Goal: Task Accomplishment & Management: Use online tool/utility

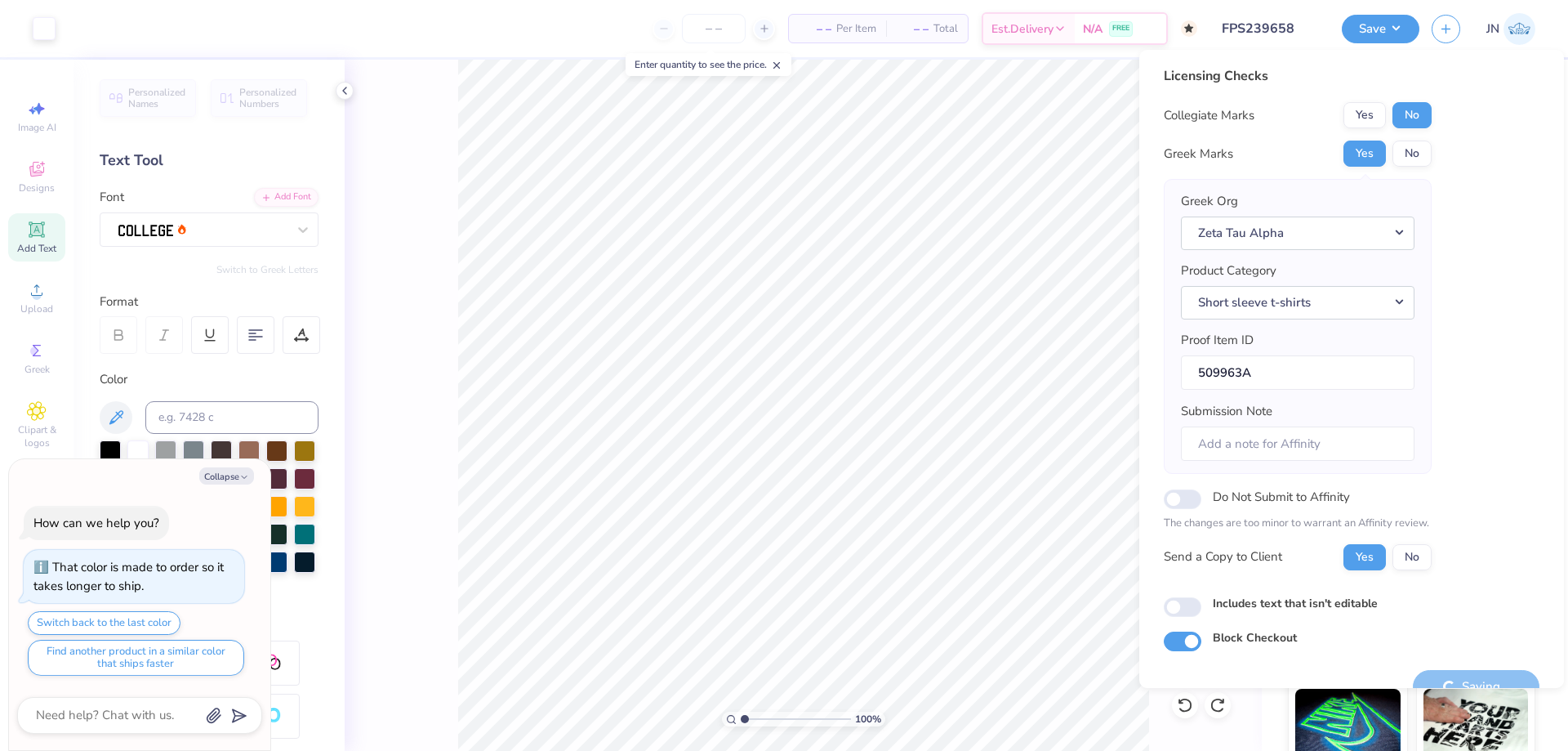
type textarea "x"
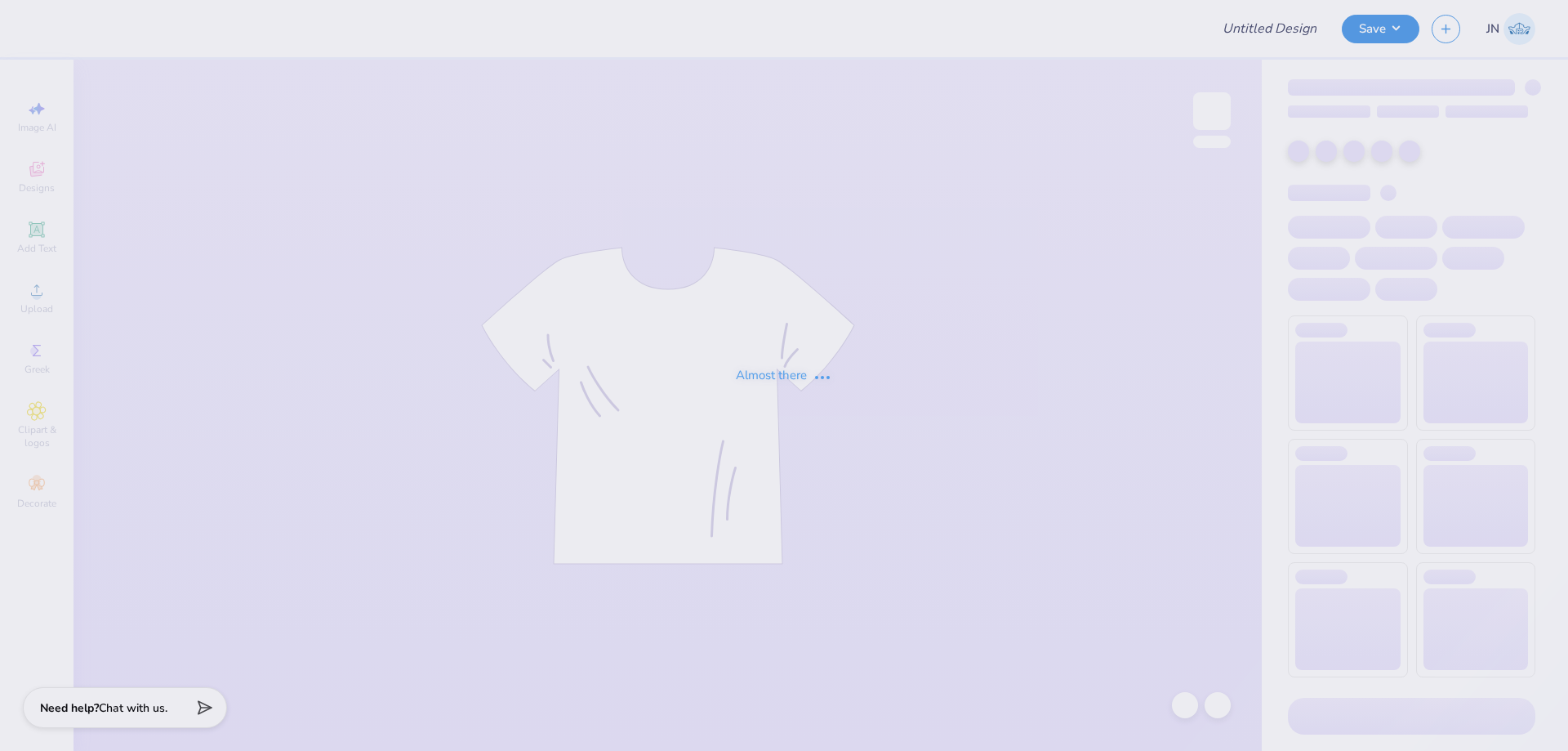
type input "FPS239668"
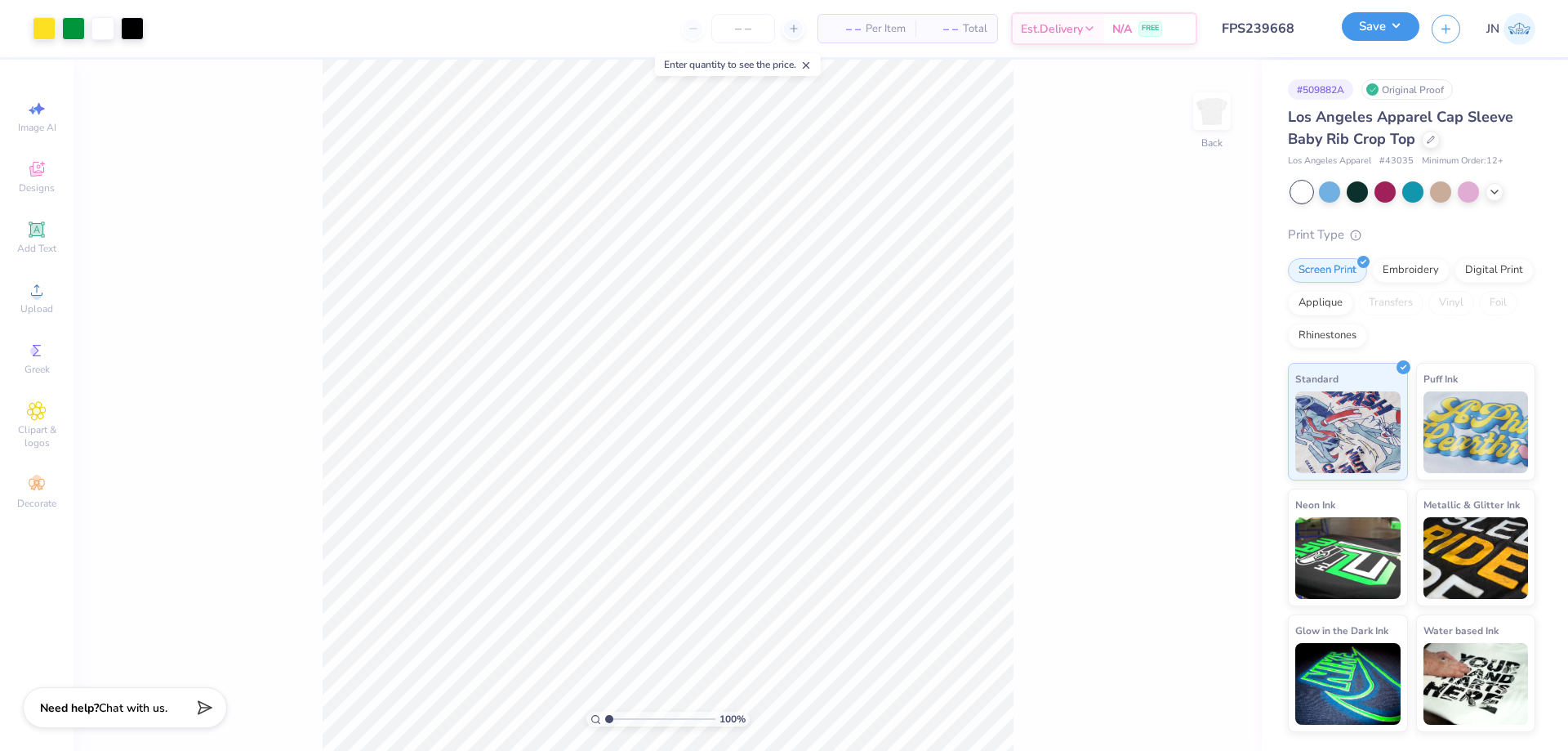
click at [1407, 29] on button "Save" at bounding box center [1379, 26] width 77 height 28
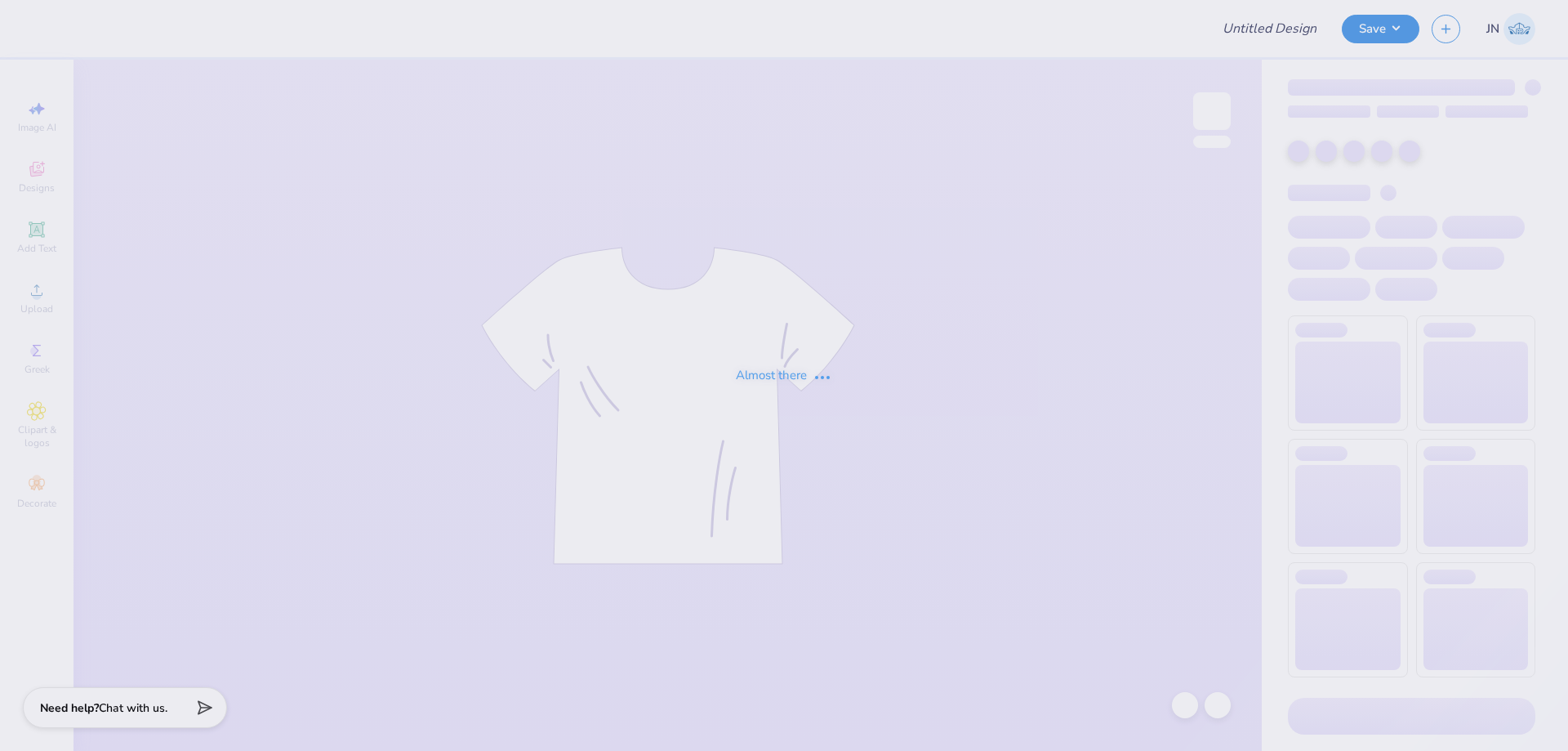
type input "FPS239939"
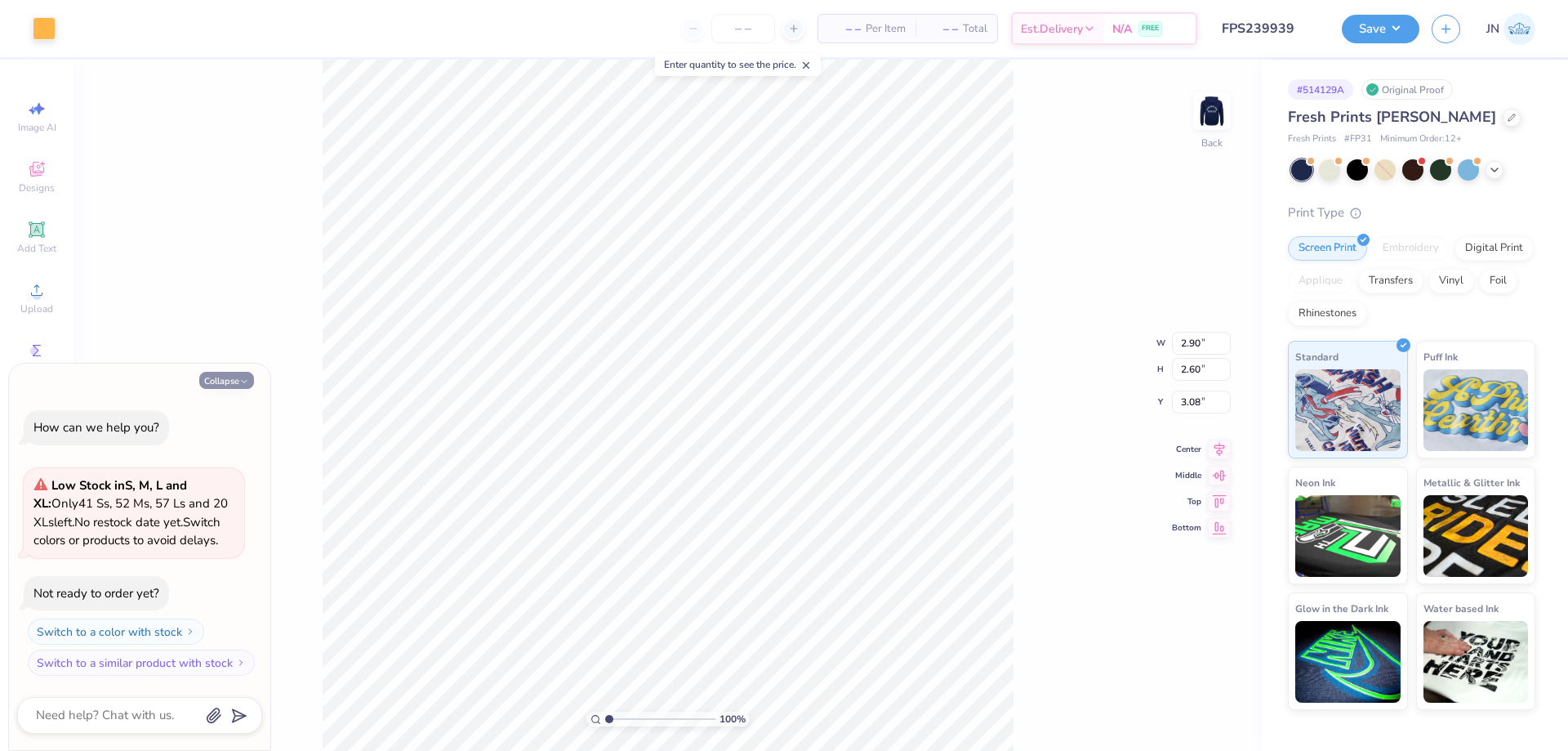
click at [214, 384] on button "Collapse" at bounding box center [227, 380] width 55 height 18
type textarea "x"
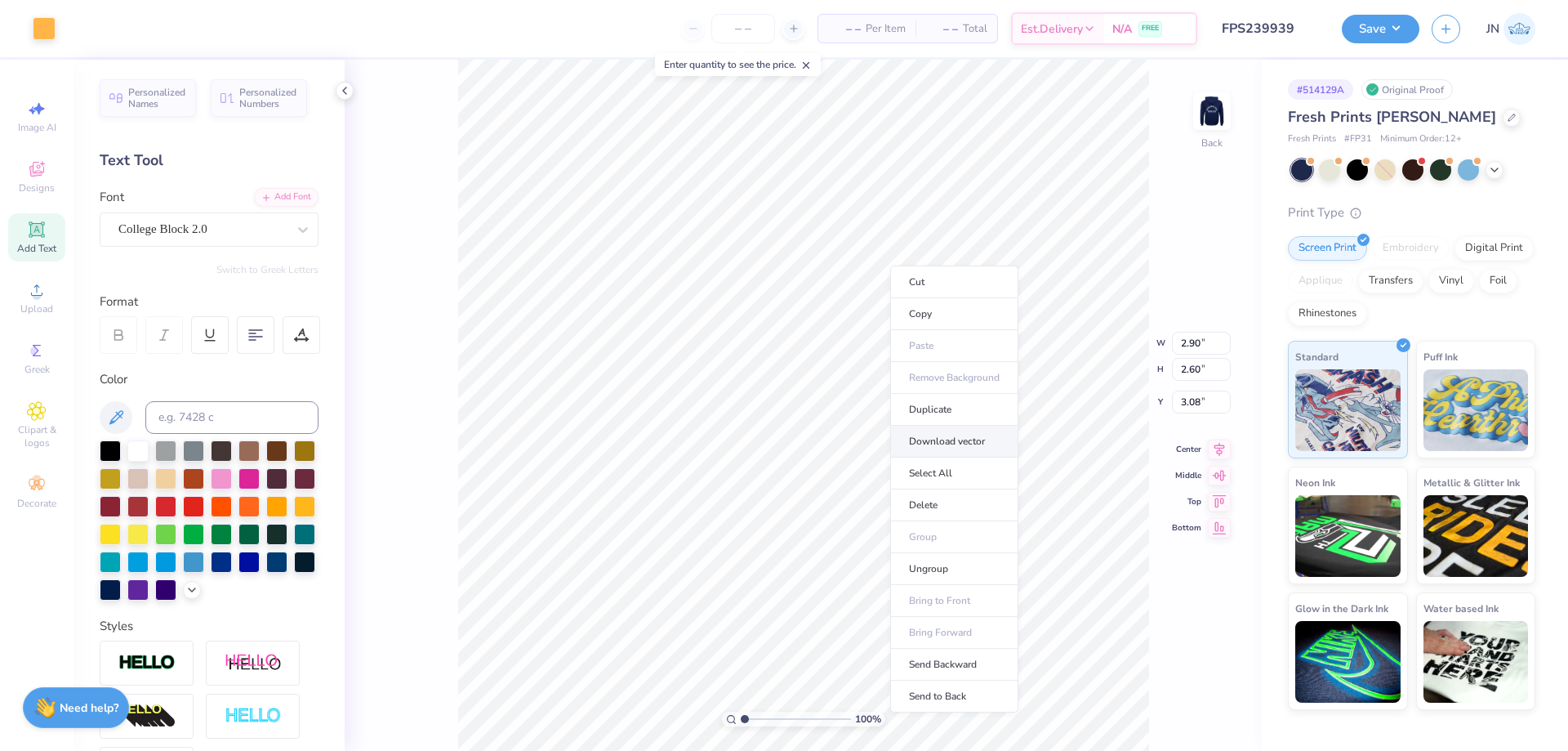
click at [931, 435] on li "Download vector" at bounding box center [954, 441] width 128 height 32
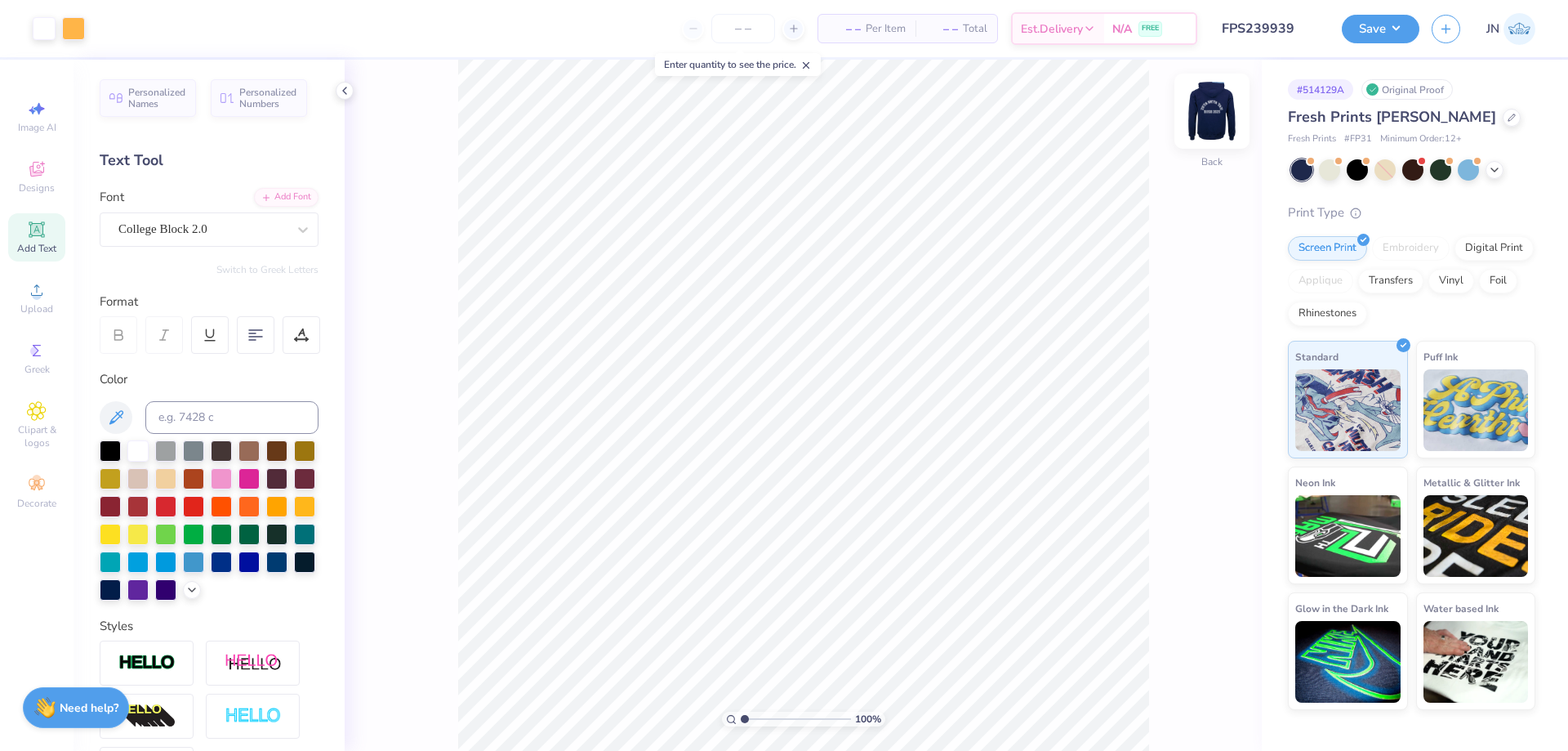
click at [1200, 121] on img at bounding box center [1211, 110] width 65 height 66
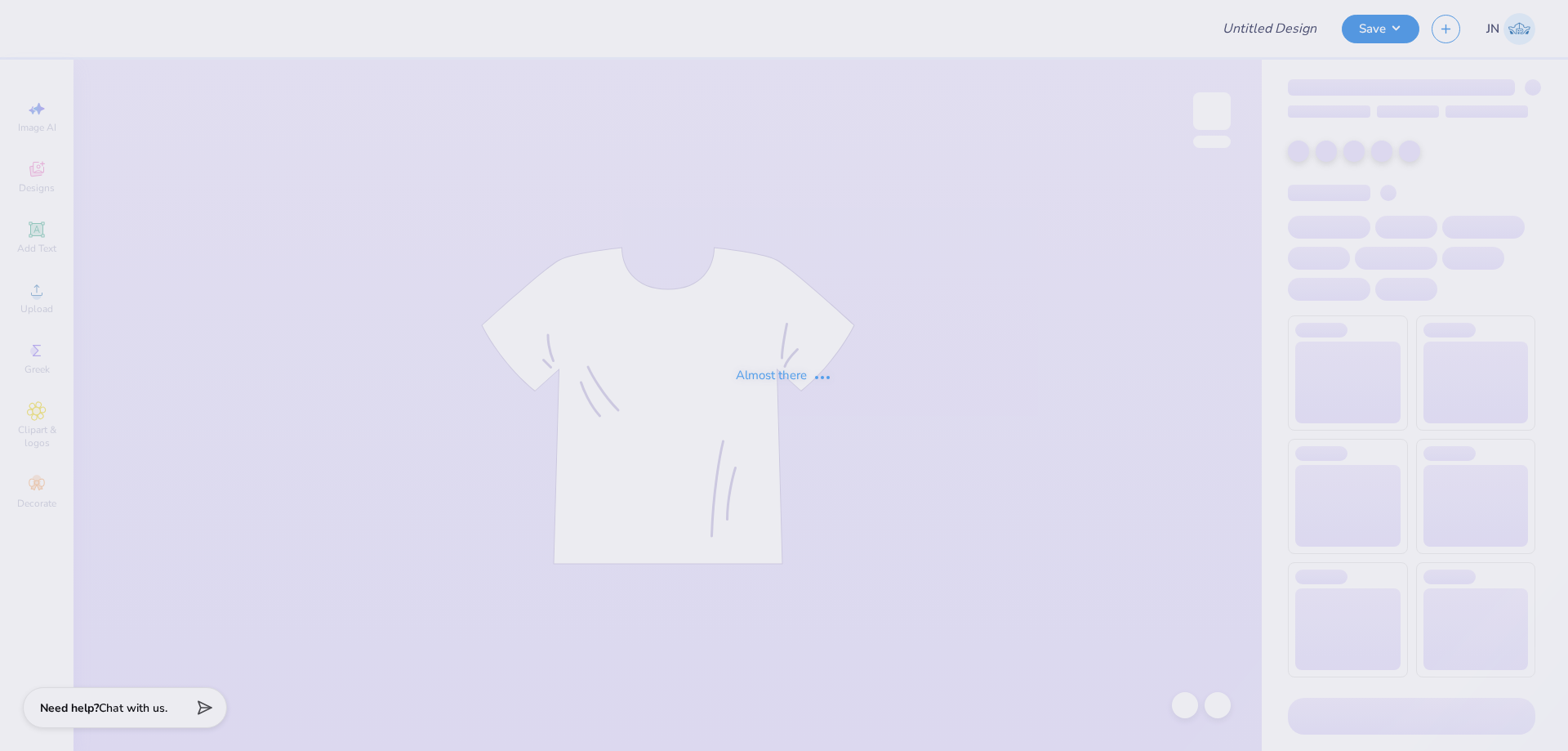
type input "FPS239941"
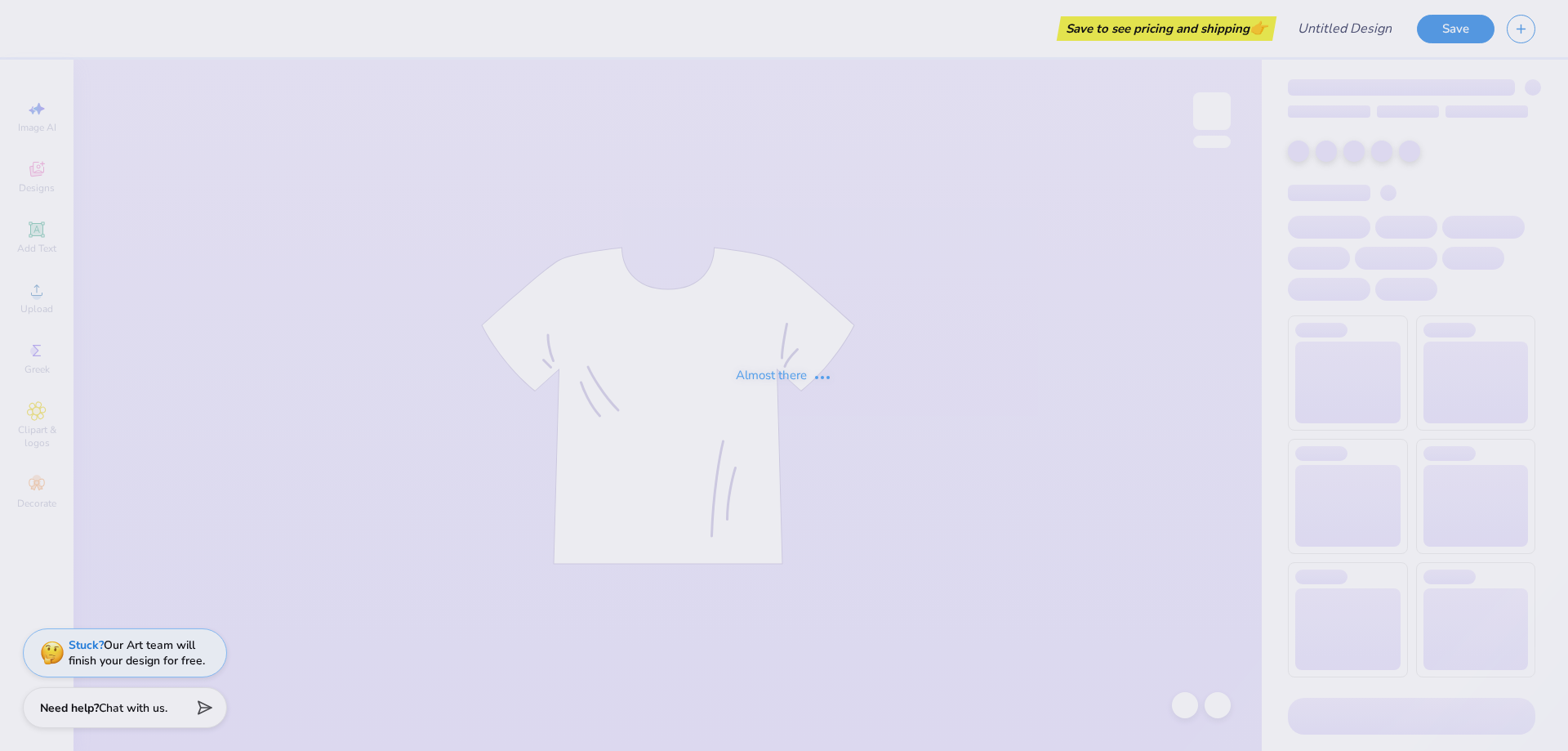
type input "FPS239947"
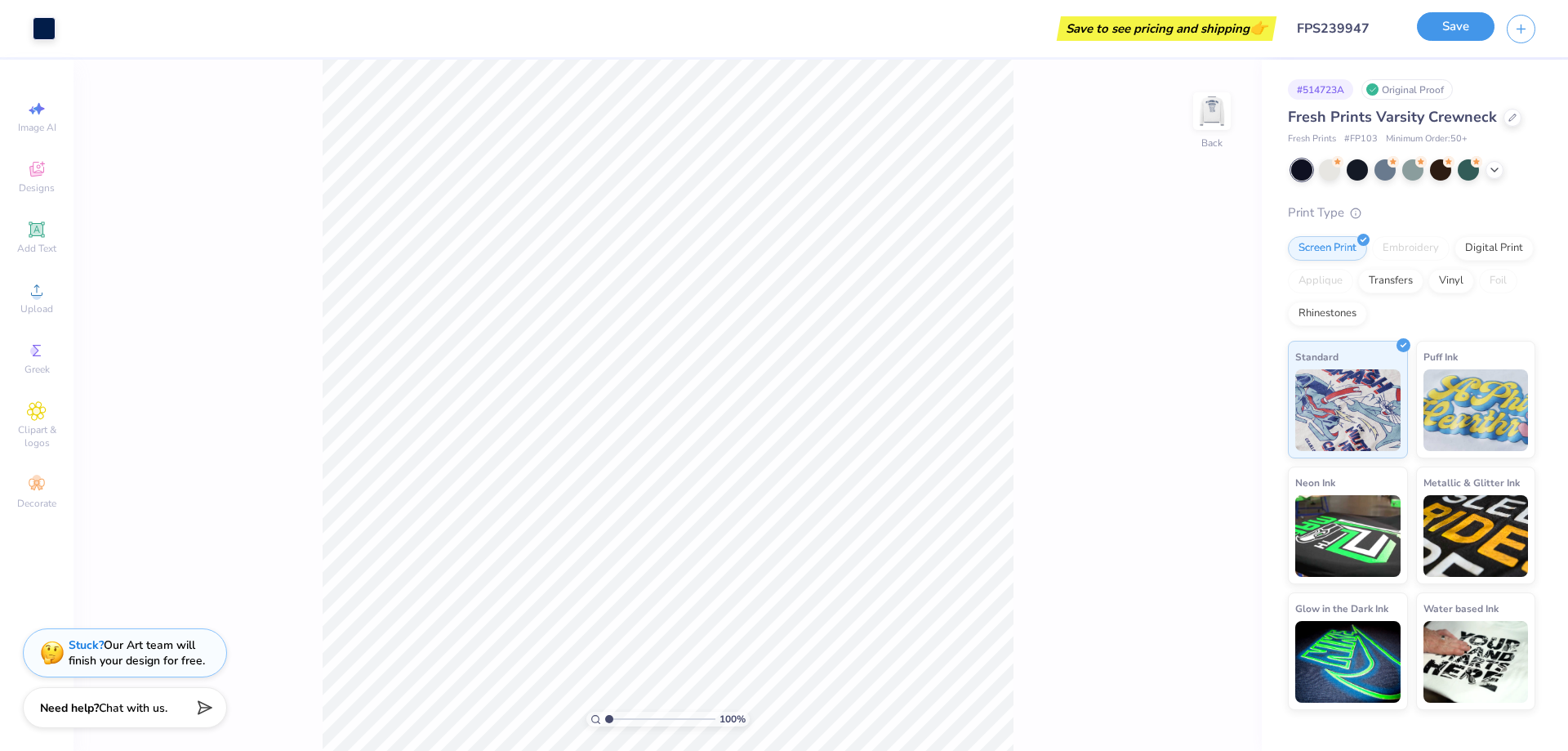
click at [1439, 32] on button "Save" at bounding box center [1455, 26] width 77 height 28
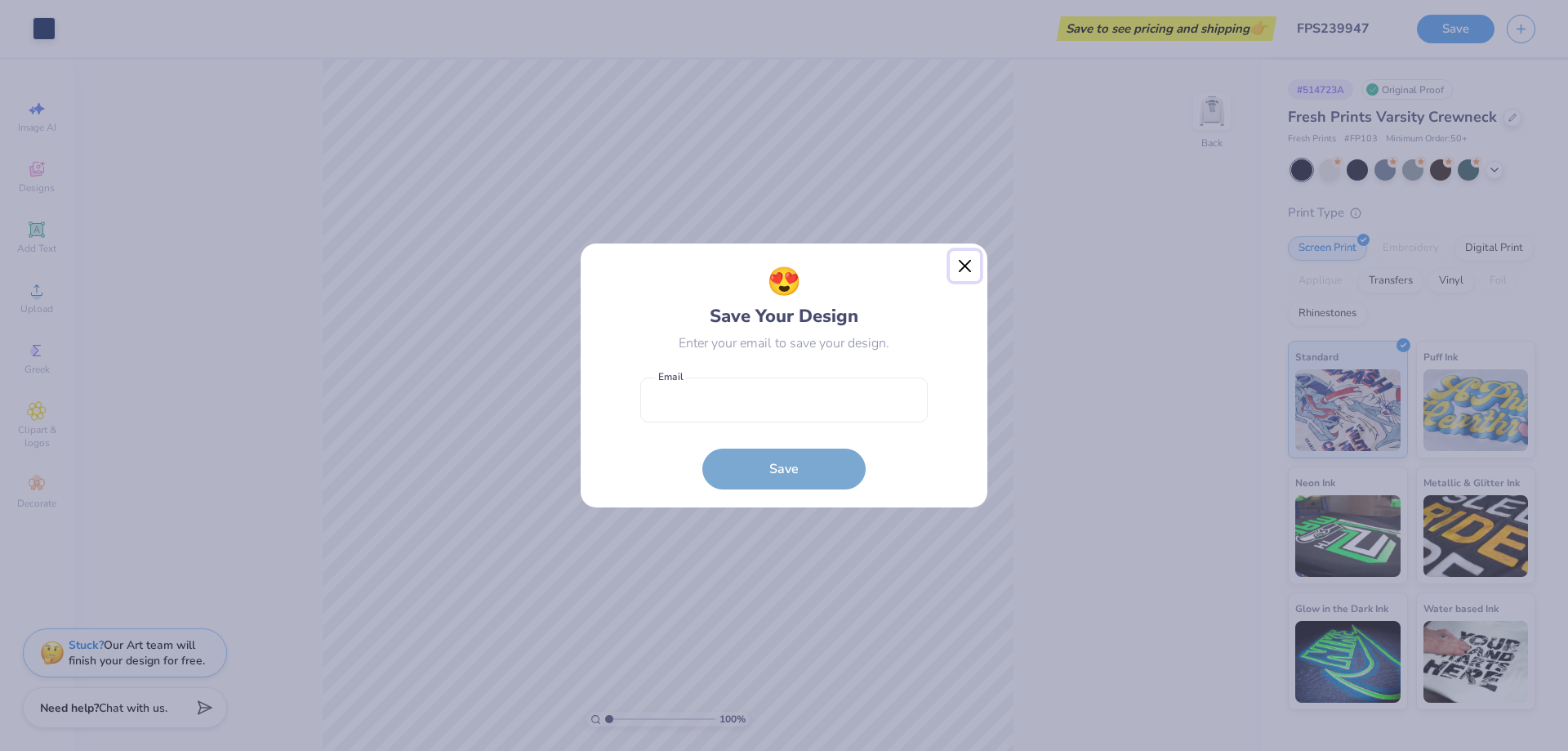
click at [955, 266] on button "Close" at bounding box center [965, 266] width 31 height 31
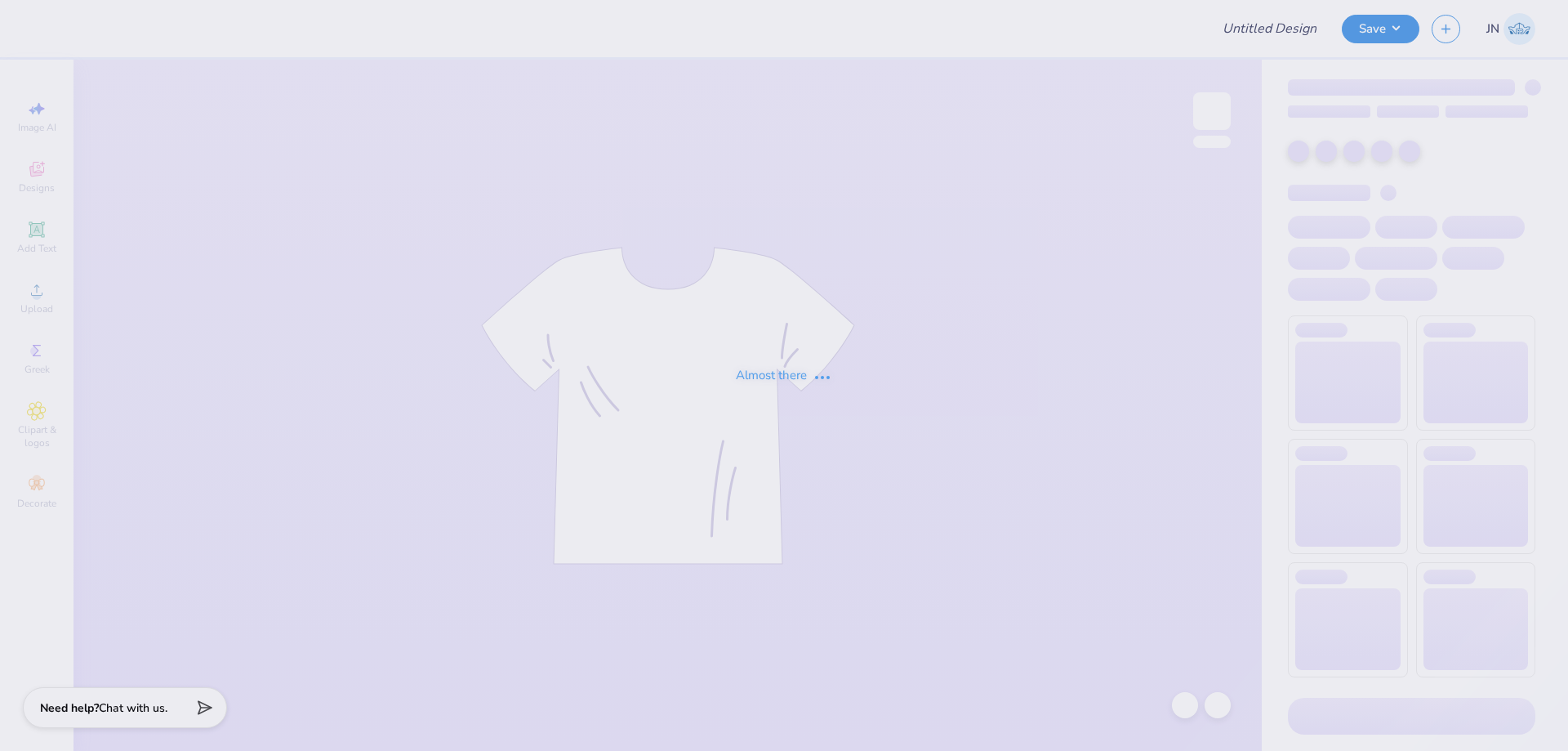
type input "FPS239947"
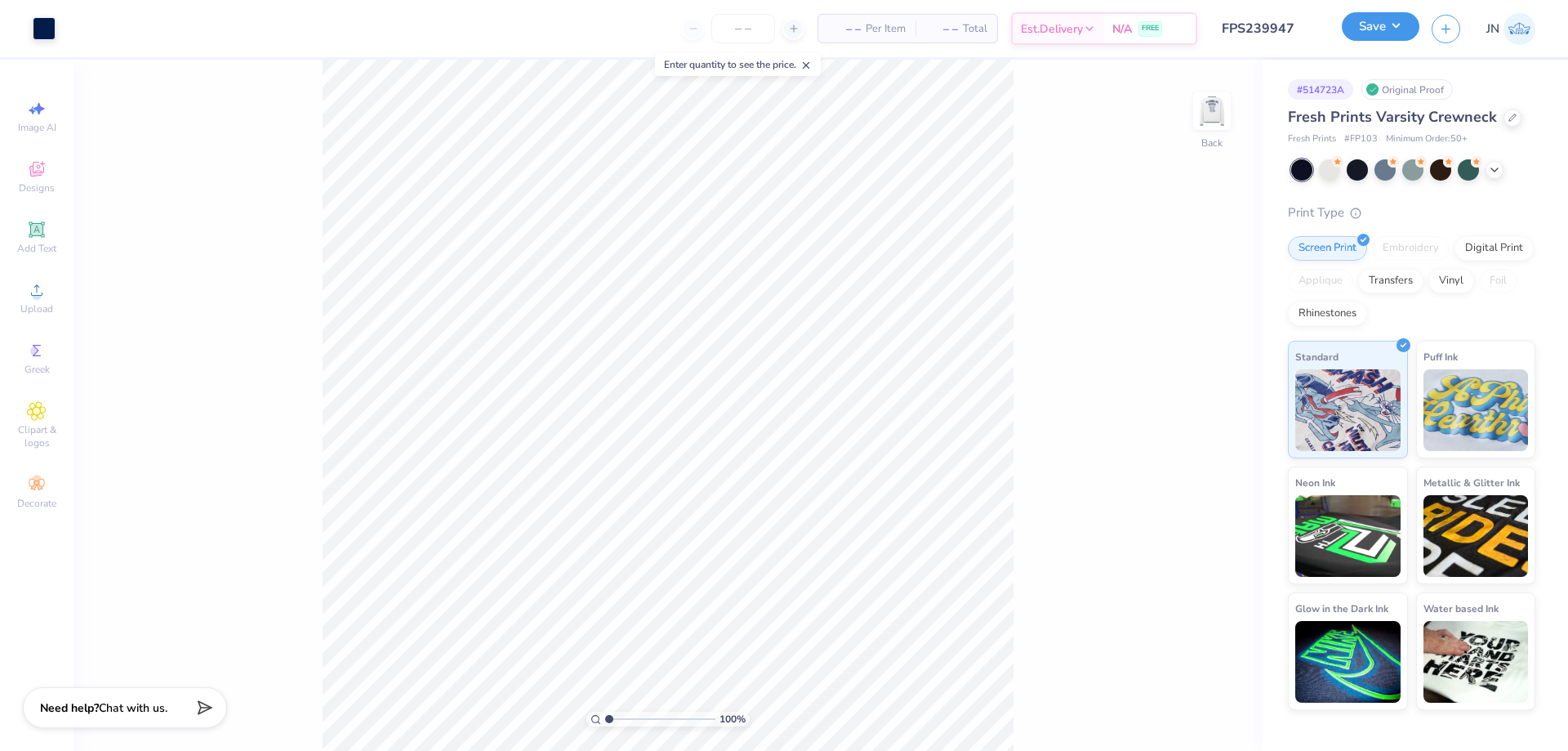
click at [1386, 33] on button "Save" at bounding box center [1379, 26] width 77 height 28
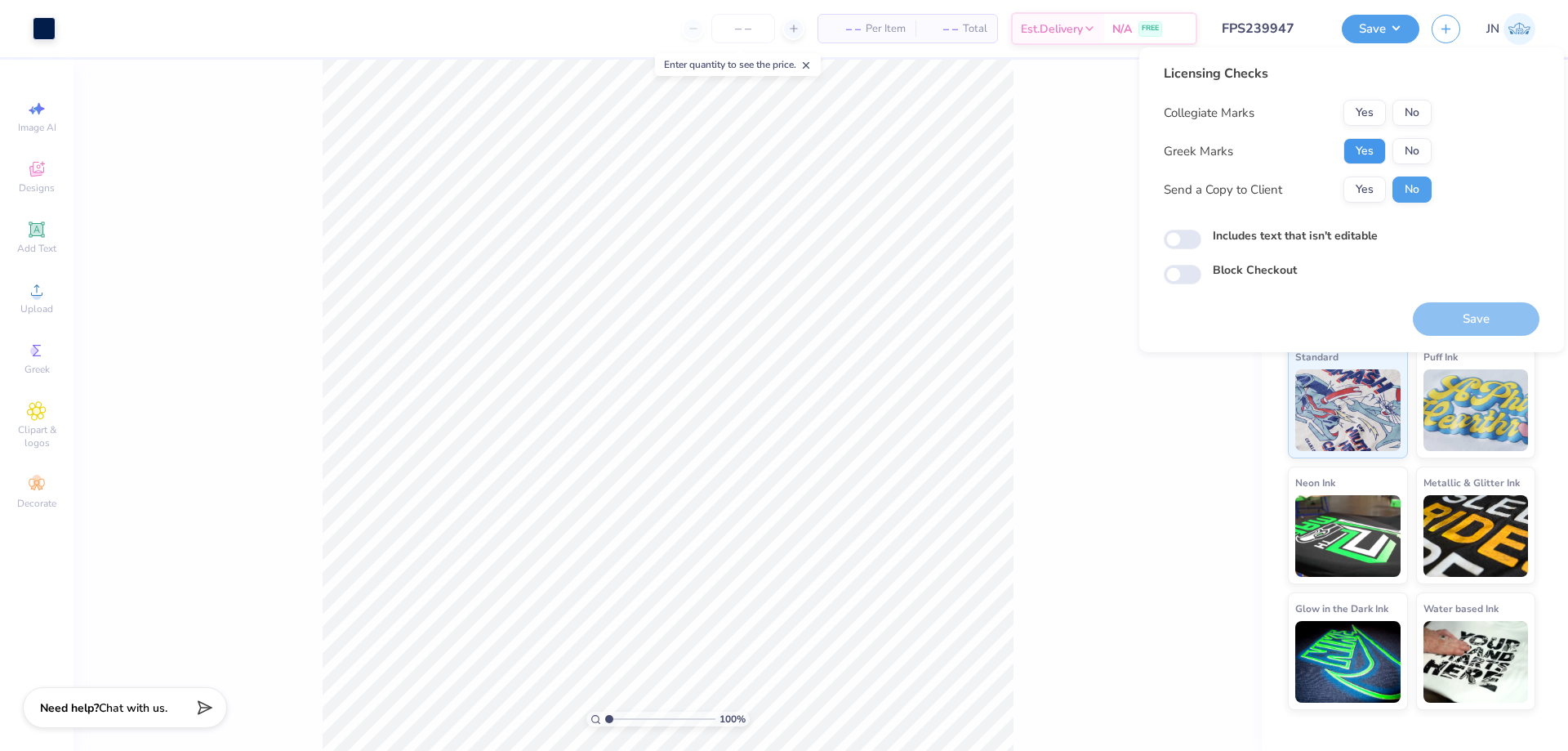
click at [1355, 154] on button "Yes" at bounding box center [1364, 151] width 42 height 26
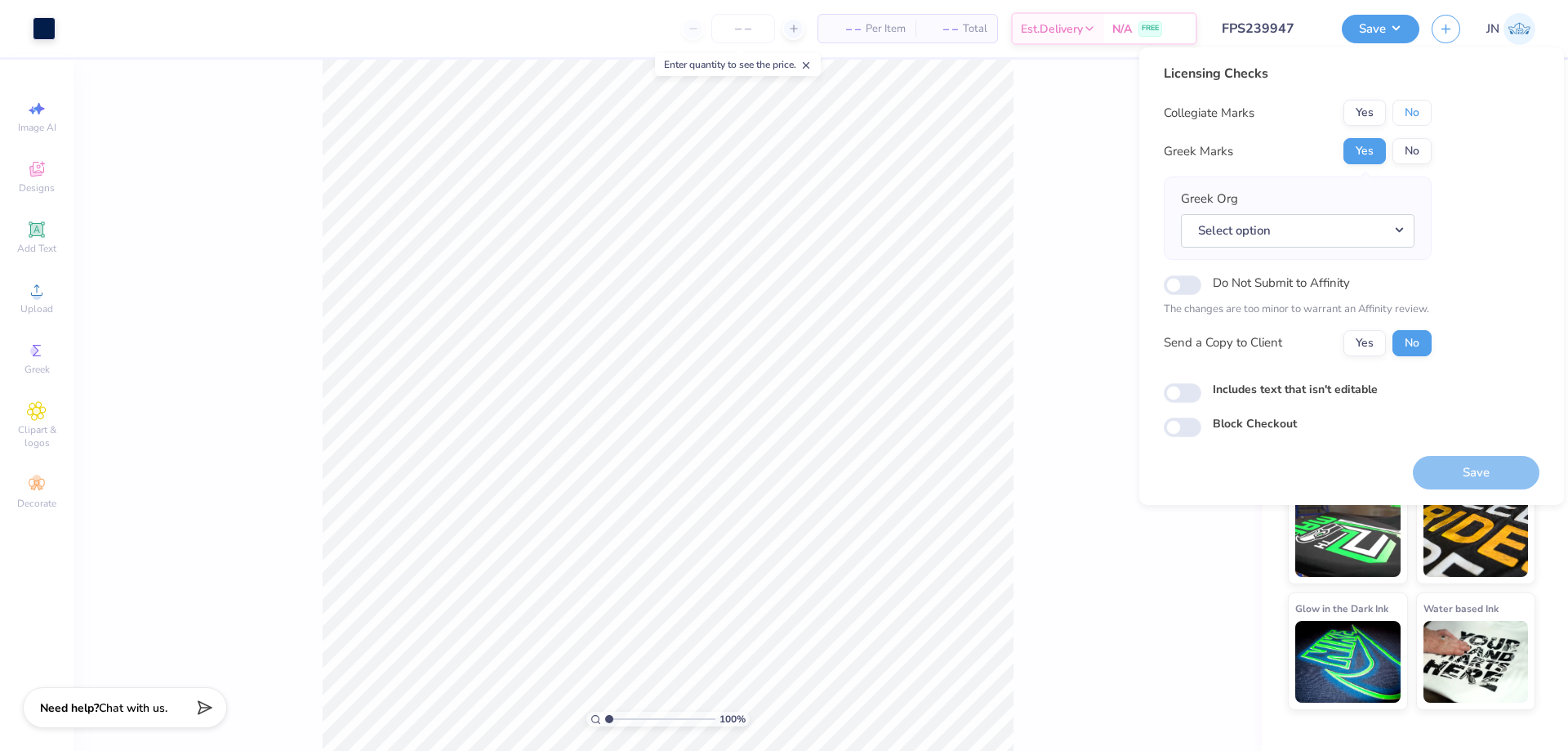
click at [1410, 110] on button "No" at bounding box center [1412, 112] width 39 height 26
click at [1292, 229] on button "Select option" at bounding box center [1297, 231] width 234 height 33
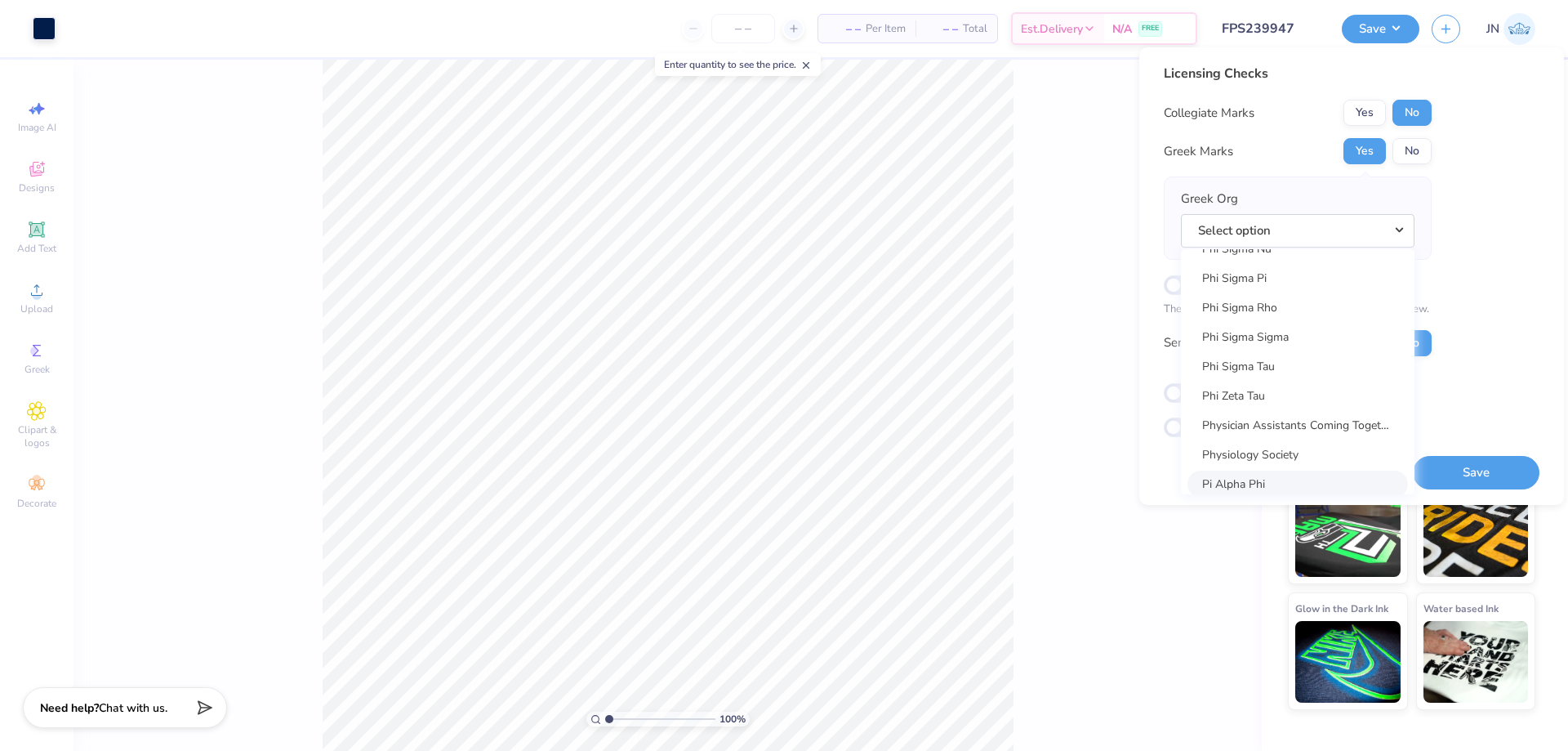
scroll to position [8986, 0]
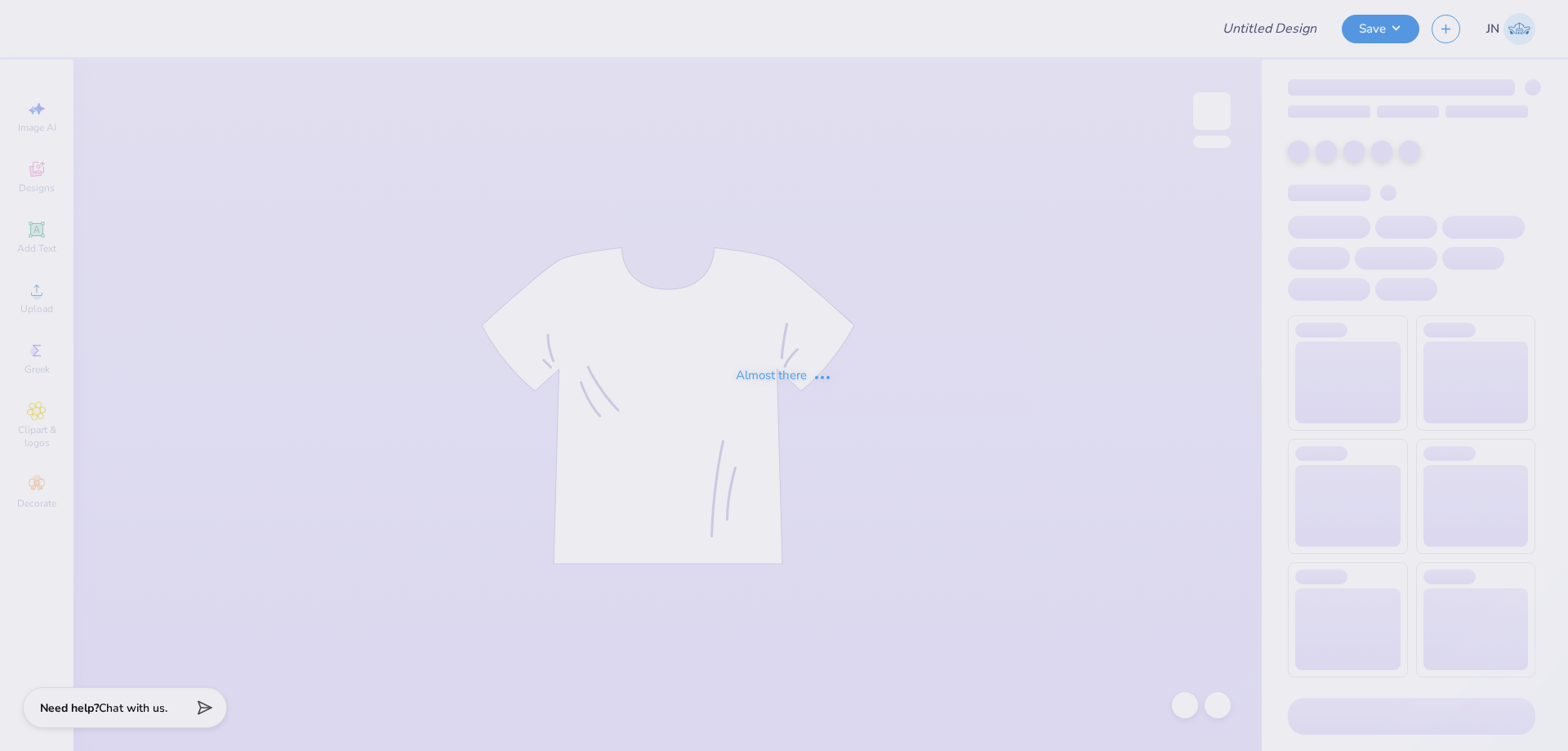
type input "FPS239244"
type input "FPS239246"
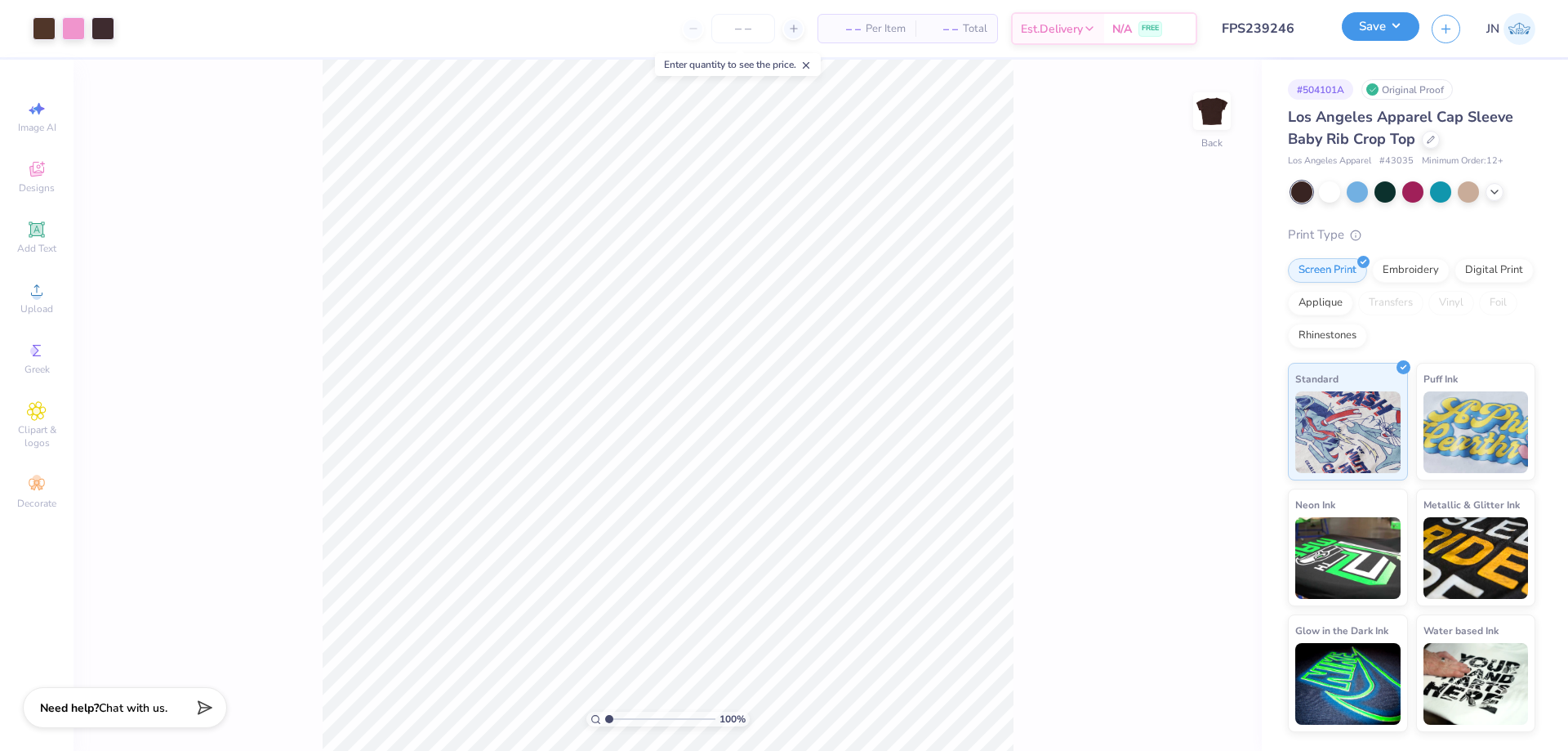
click at [1372, 22] on button "Save" at bounding box center [1379, 26] width 77 height 28
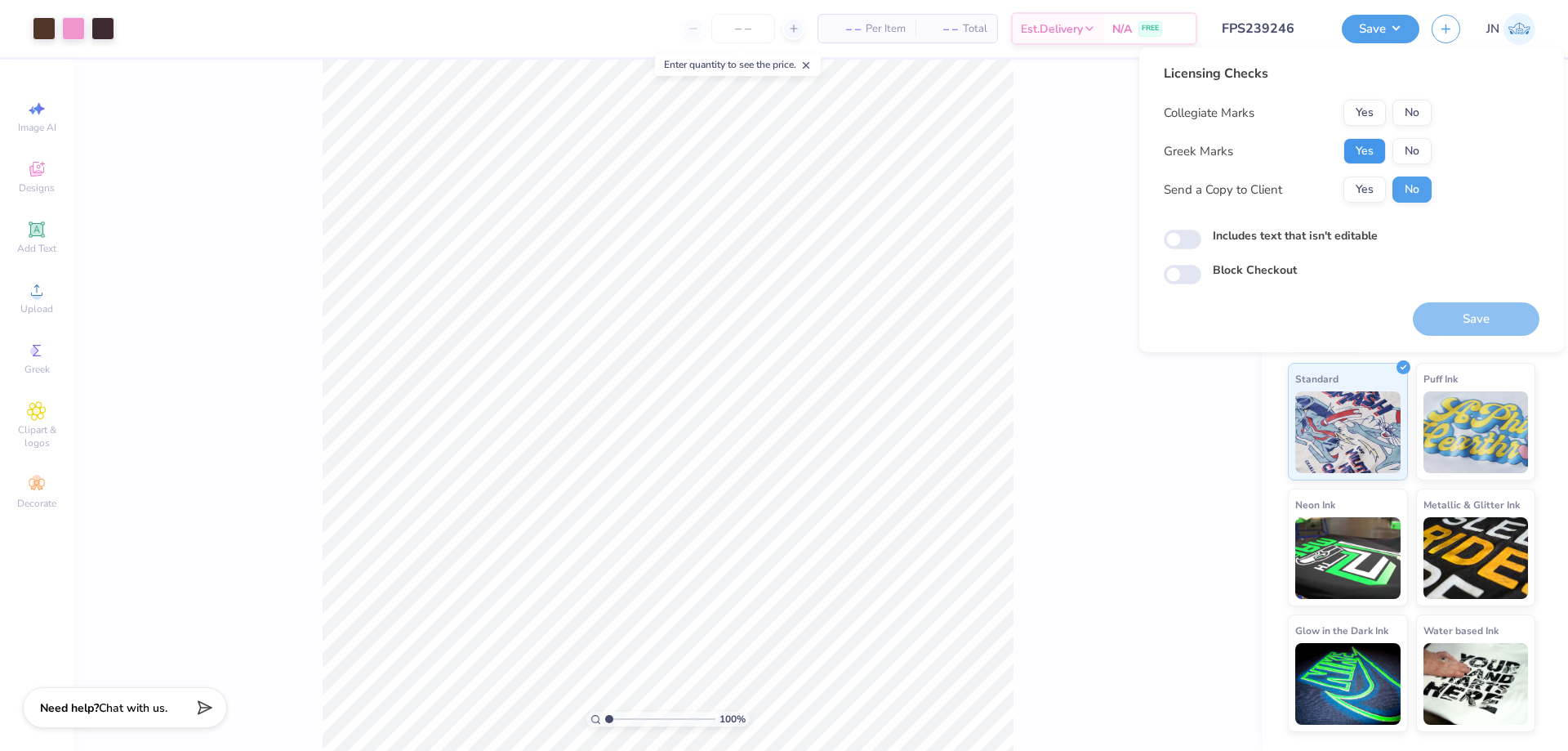
click at [1372, 154] on button "Yes" at bounding box center [1364, 151] width 42 height 26
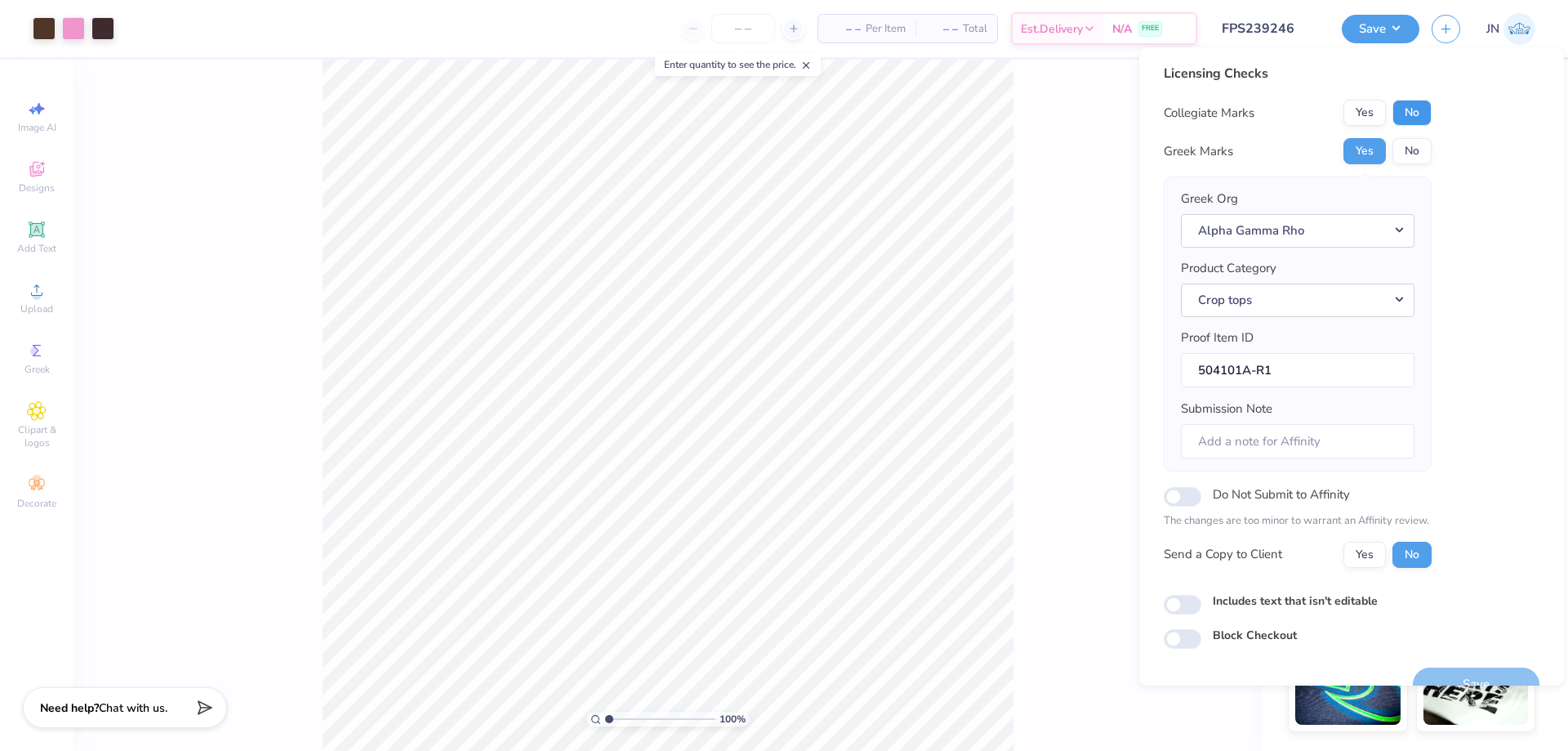
click at [1413, 109] on button "No" at bounding box center [1412, 112] width 39 height 26
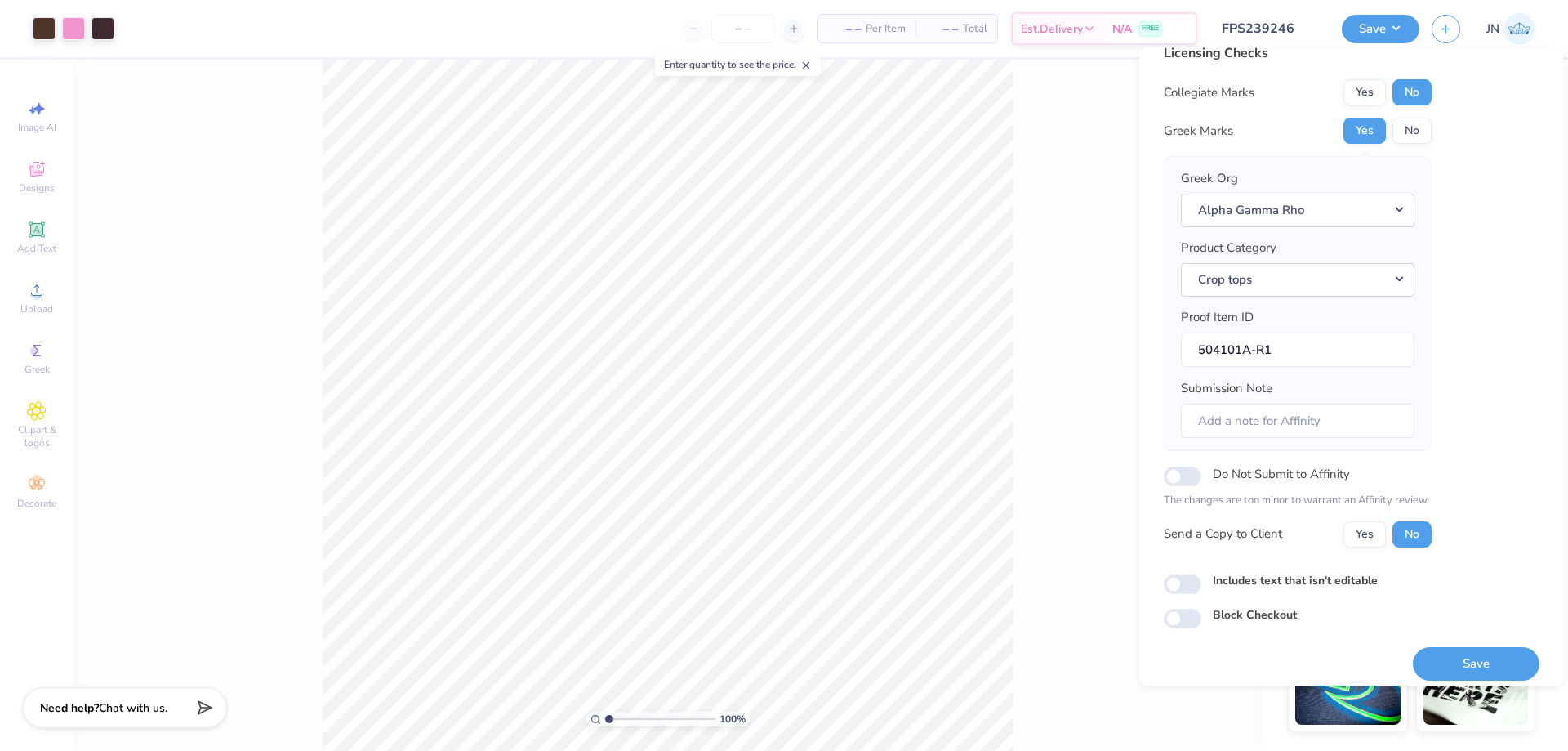
scroll to position [31, 0]
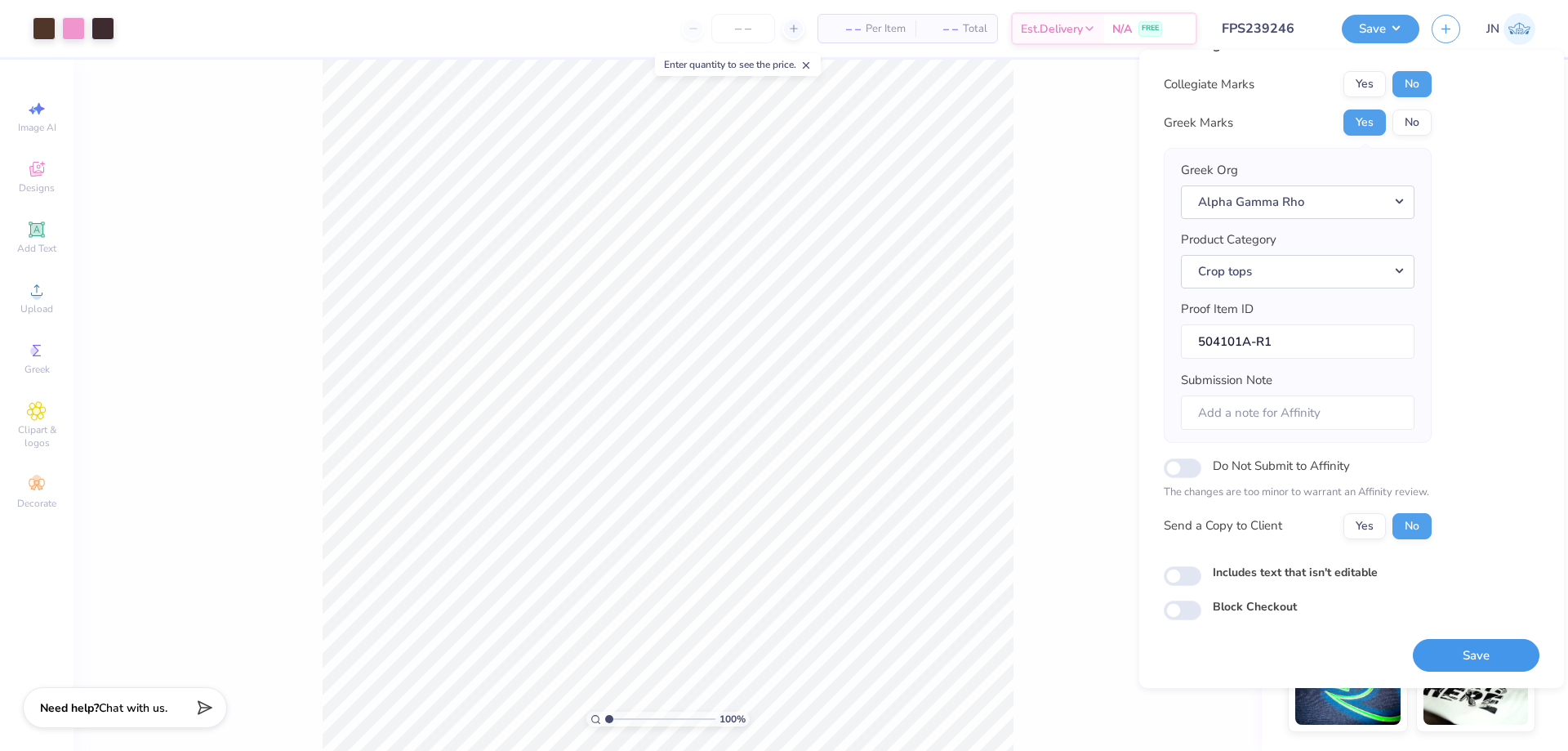
click at [1415, 665] on button "Save" at bounding box center [1475, 655] width 126 height 33
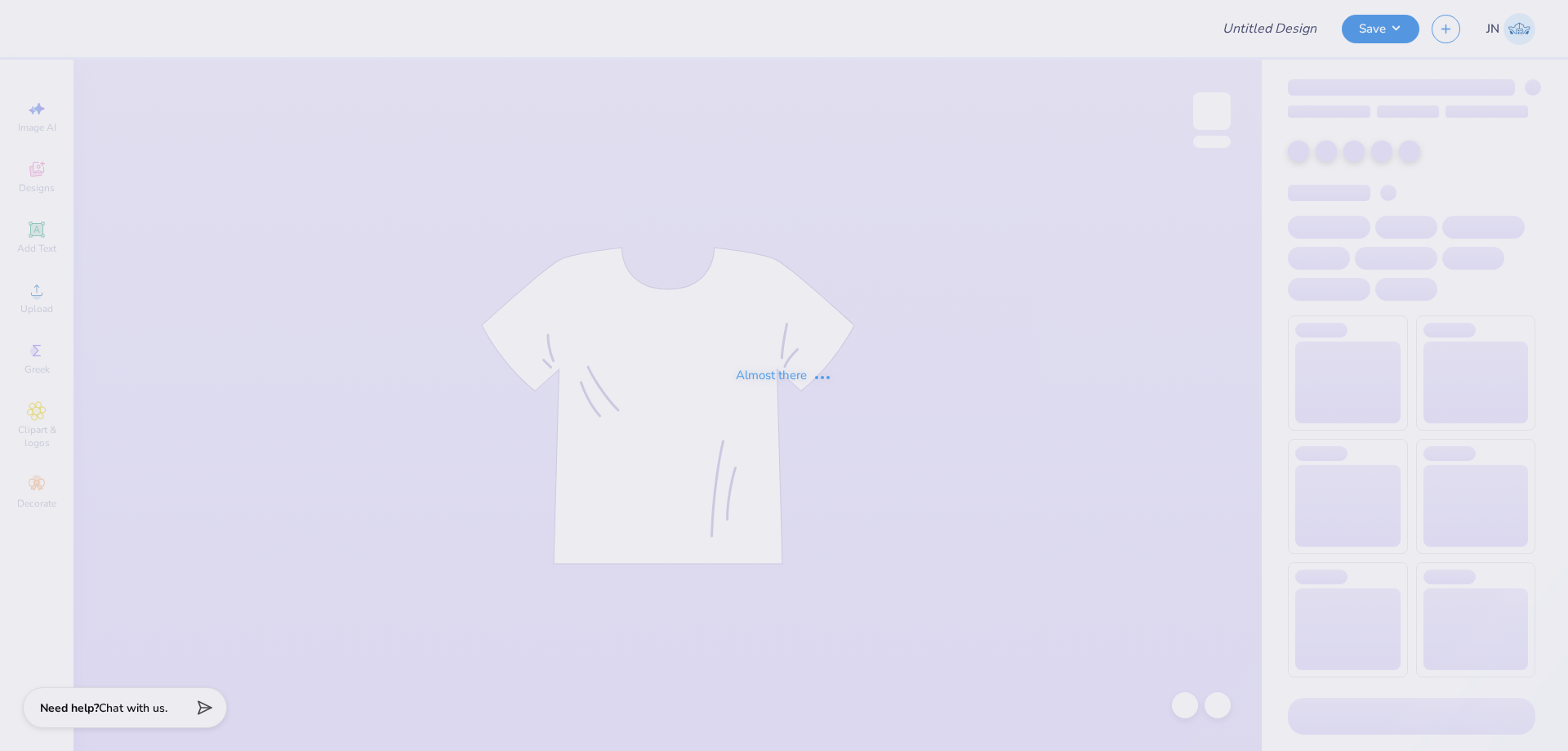
type input "FPS239922"
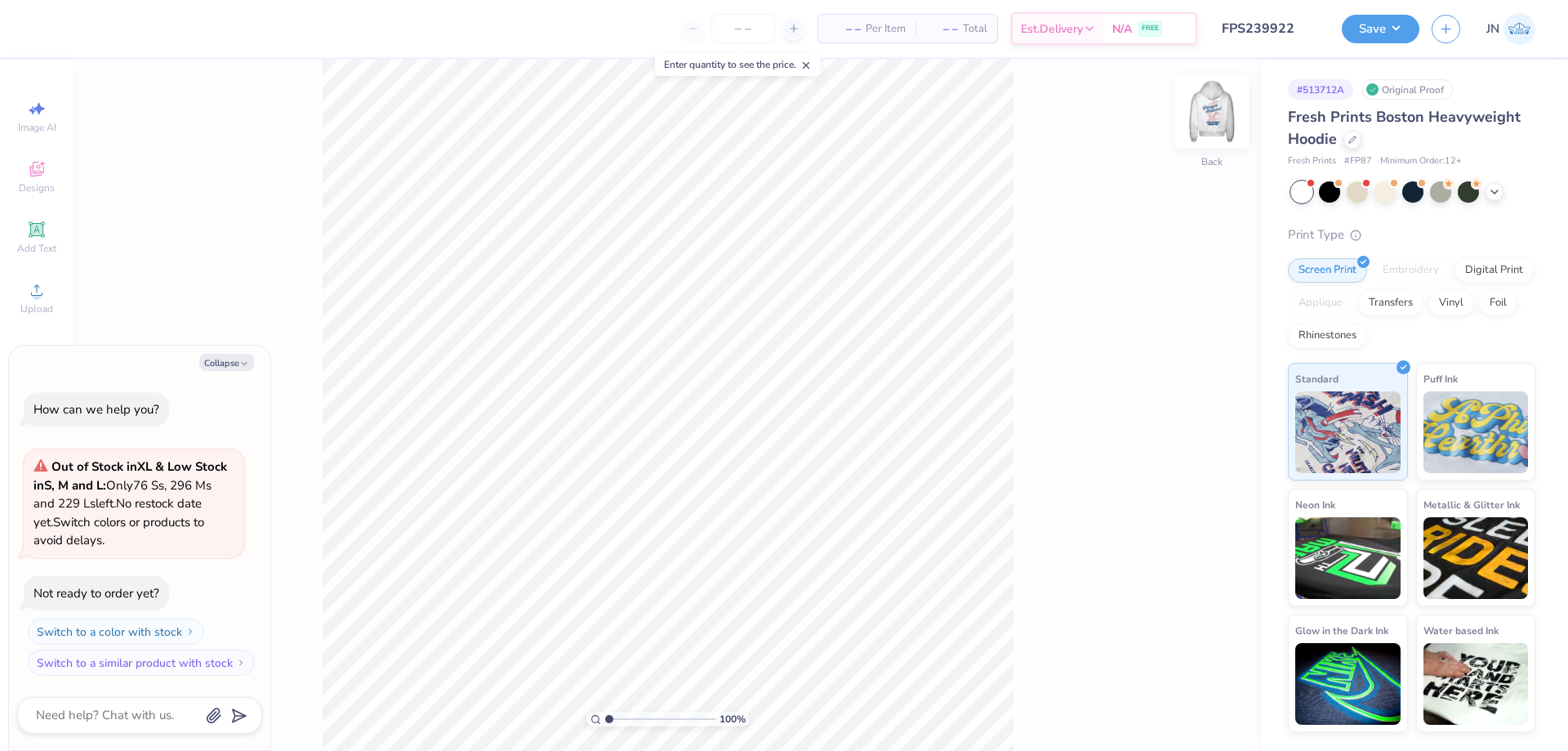
click at [1222, 126] on img at bounding box center [1211, 110] width 65 height 66
click at [1370, 37] on button "Save" at bounding box center [1379, 26] width 77 height 28
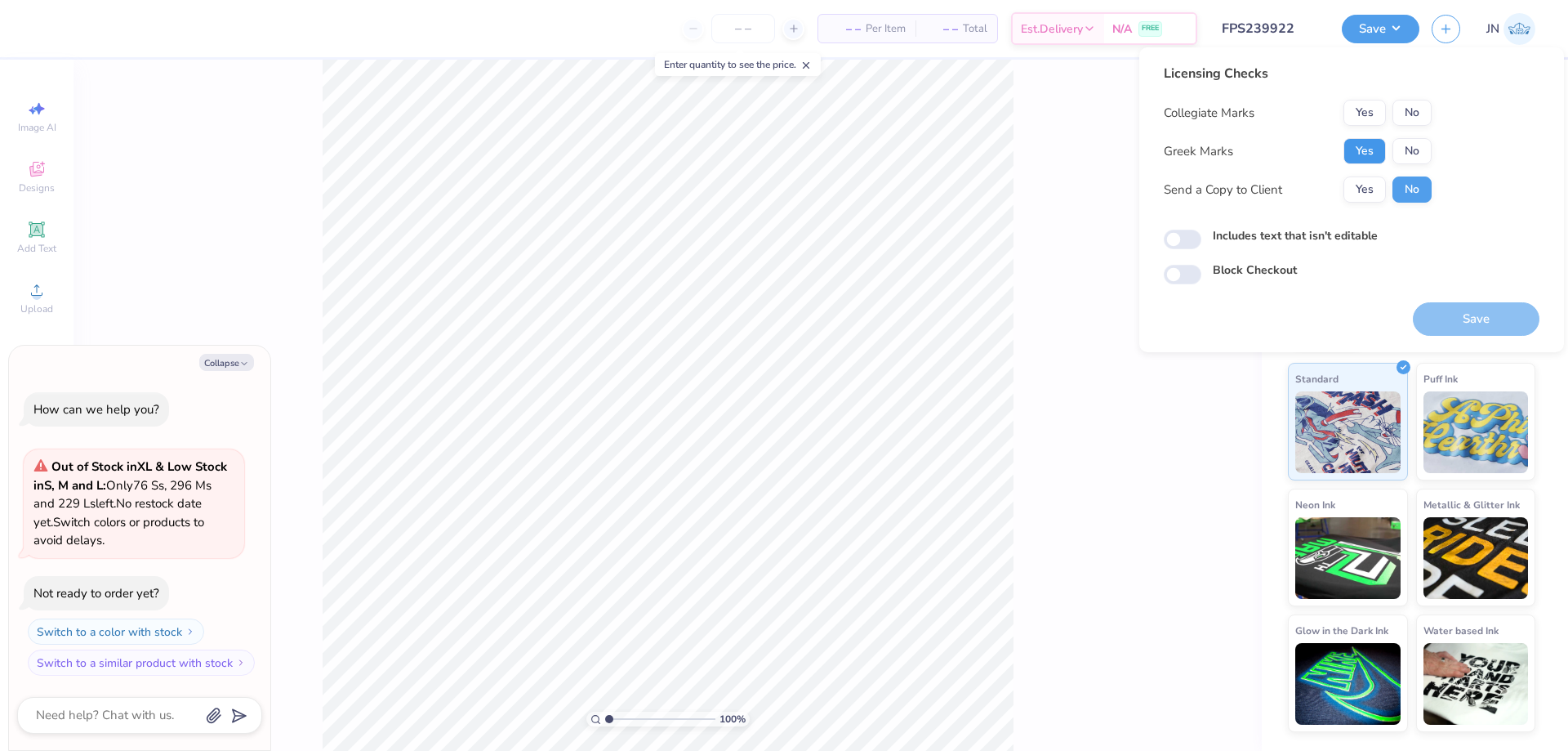
click at [1367, 151] on button "Yes" at bounding box center [1364, 151] width 42 height 26
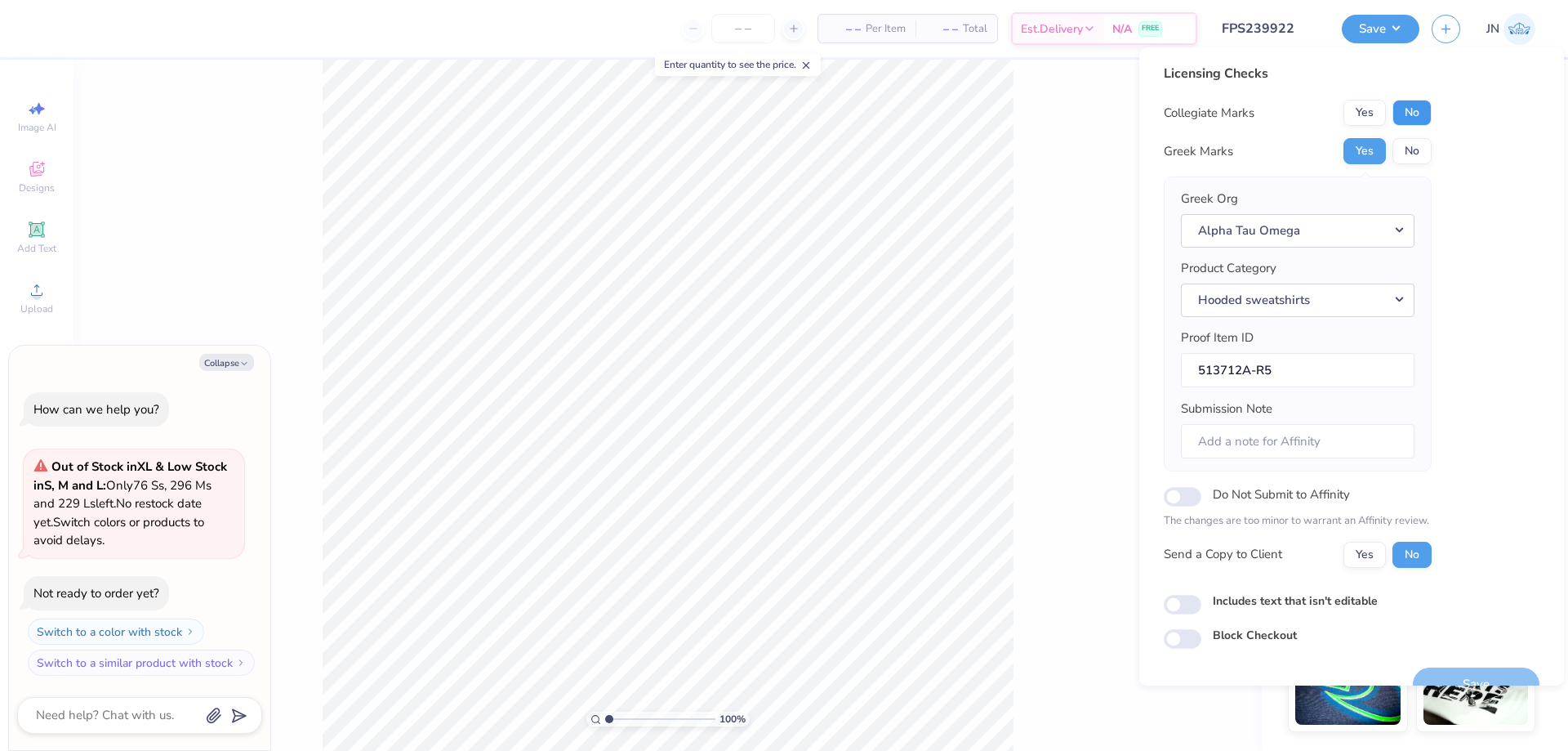
click at [1411, 110] on button "No" at bounding box center [1412, 112] width 39 height 26
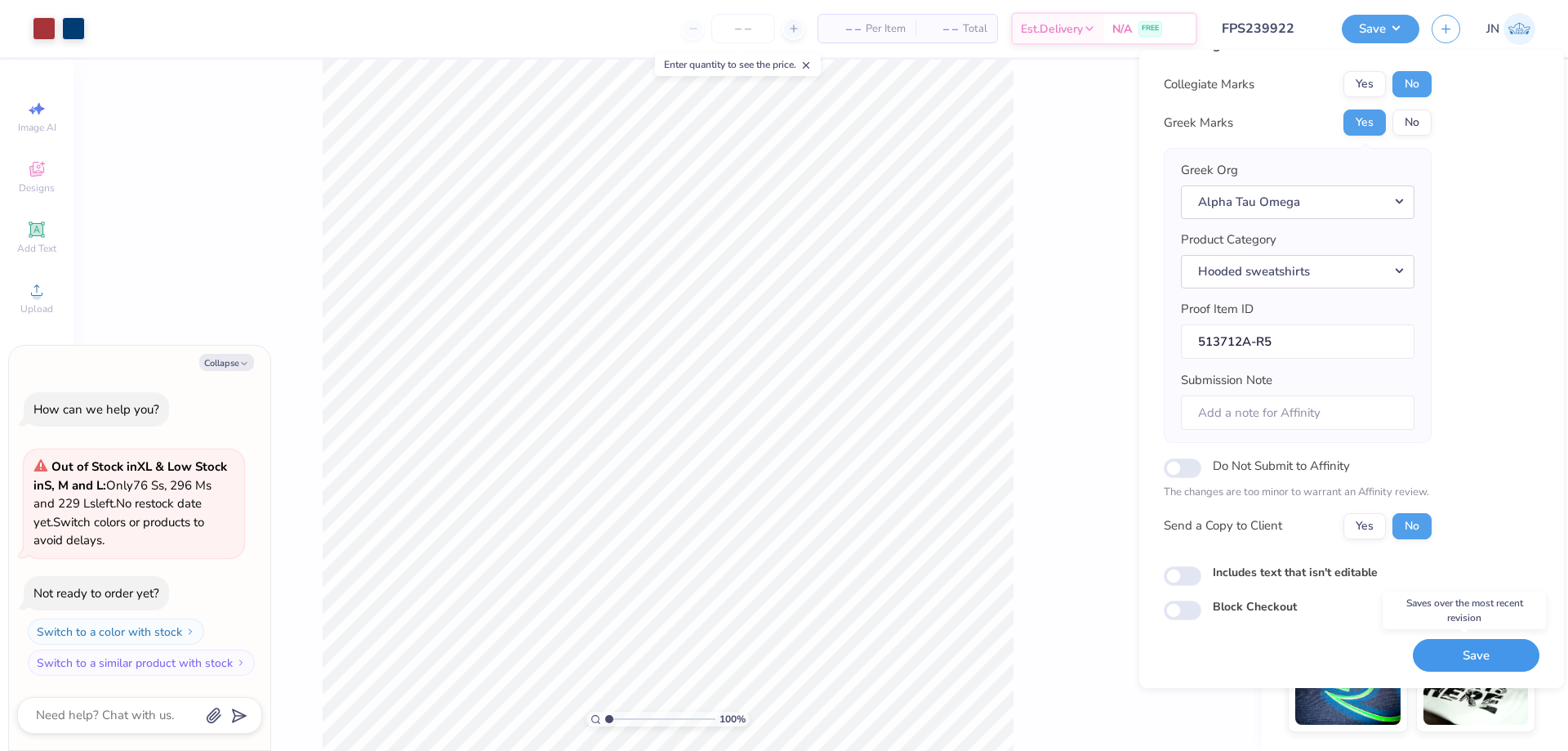
click at [1453, 657] on button "Save" at bounding box center [1475, 655] width 126 height 33
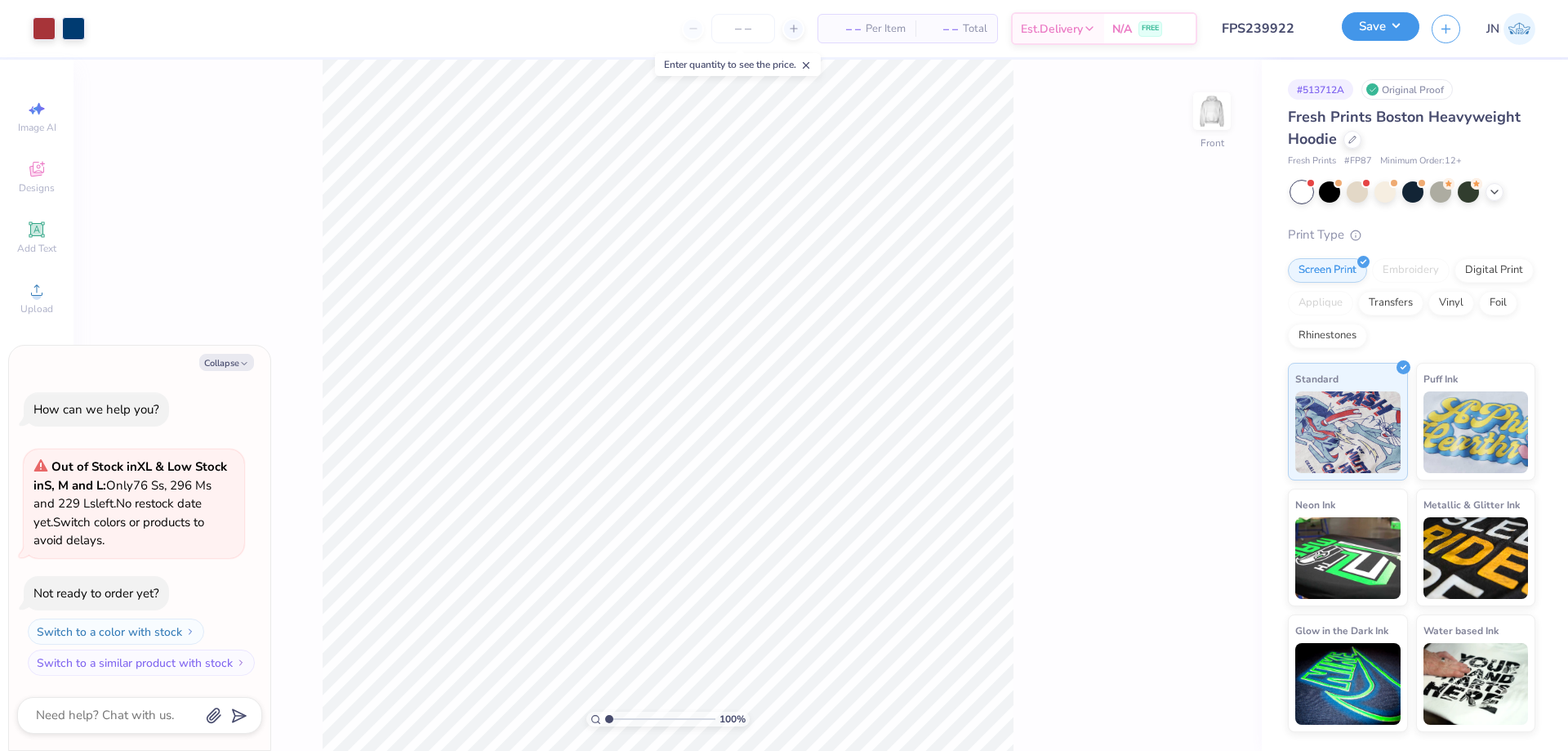
click at [1364, 27] on button "Save" at bounding box center [1379, 26] width 77 height 28
type textarea "x"
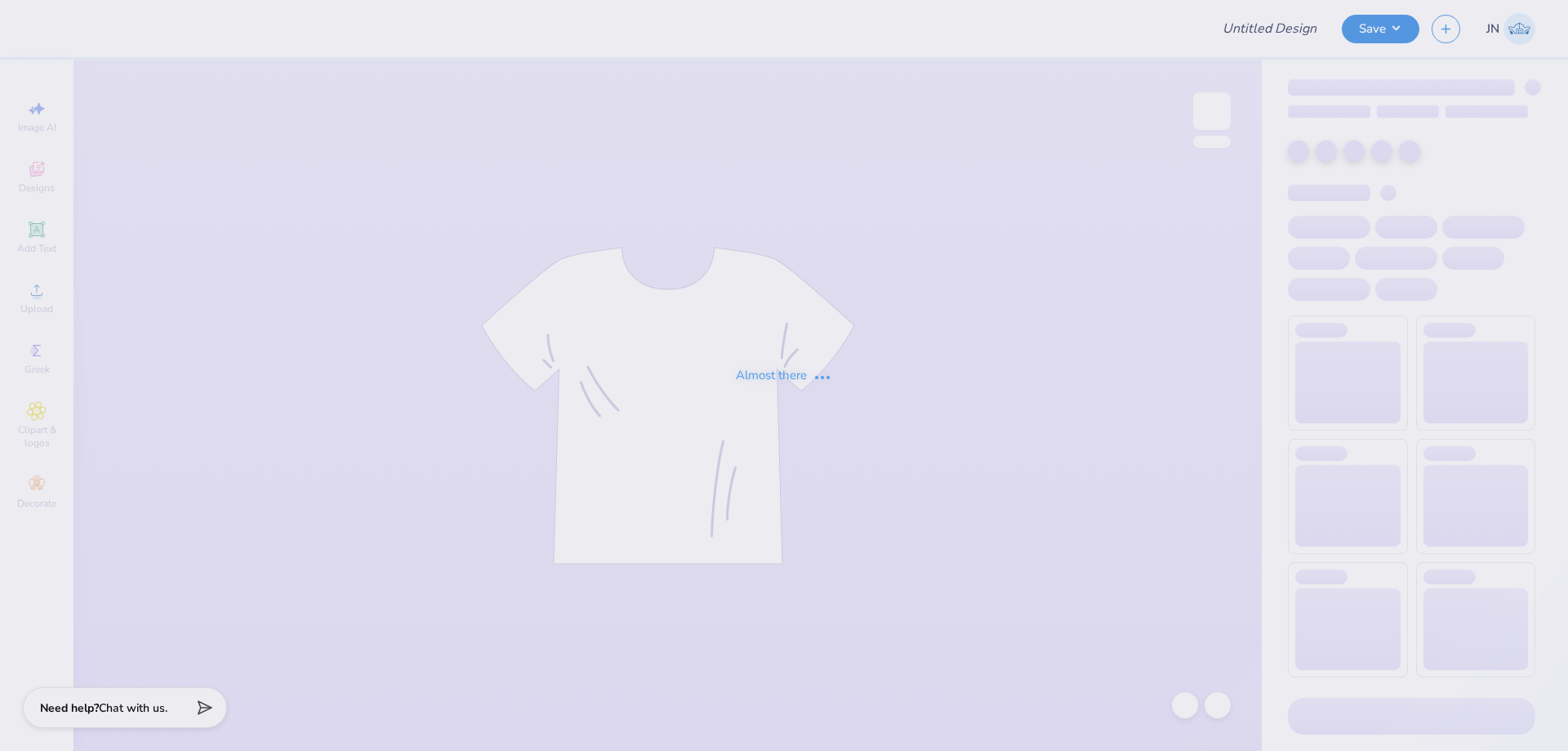
type input "FPS239753"
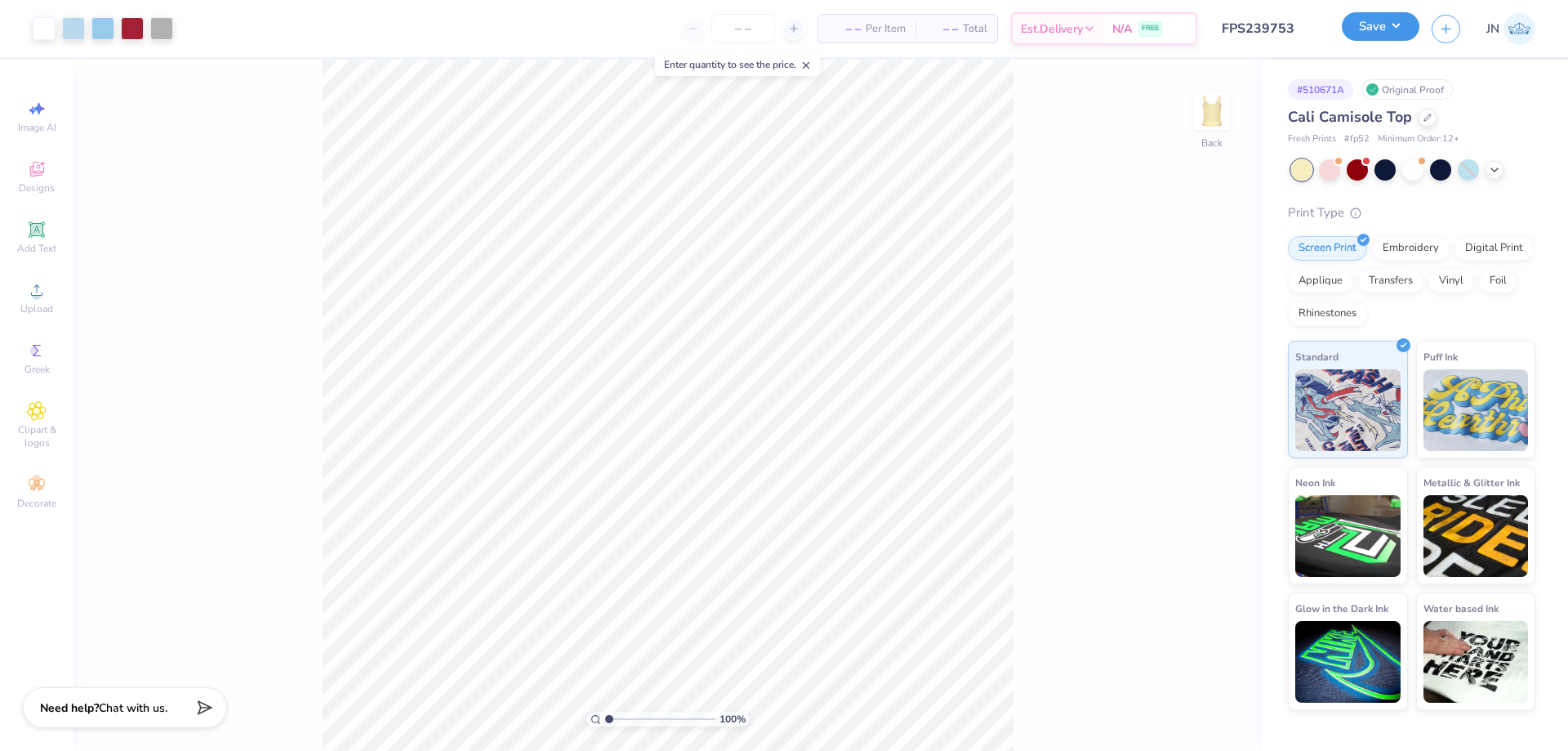
click at [1391, 20] on button "Save" at bounding box center [1379, 26] width 77 height 28
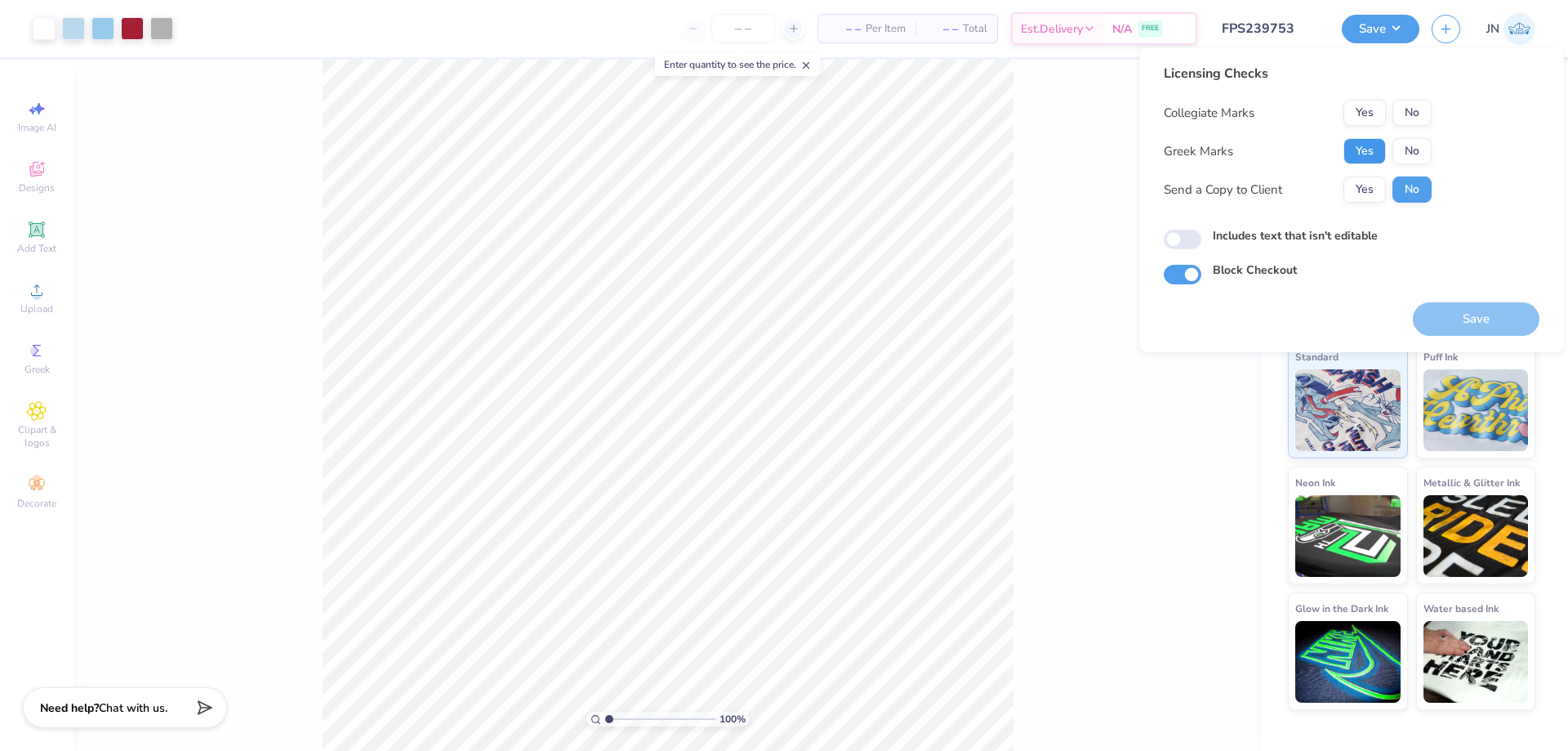
click at [1358, 156] on button "Yes" at bounding box center [1364, 151] width 42 height 26
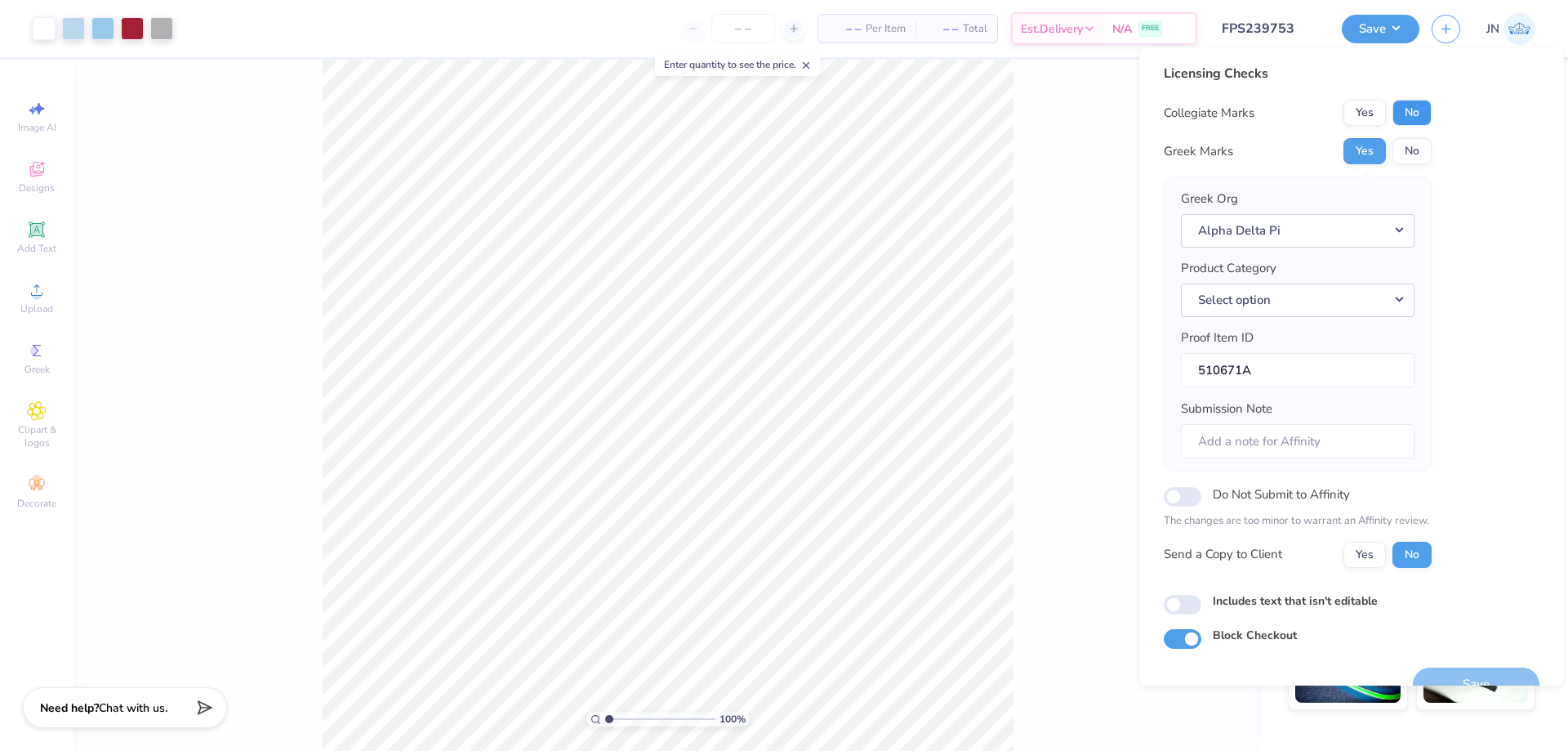
click at [1401, 110] on button "No" at bounding box center [1412, 112] width 39 height 26
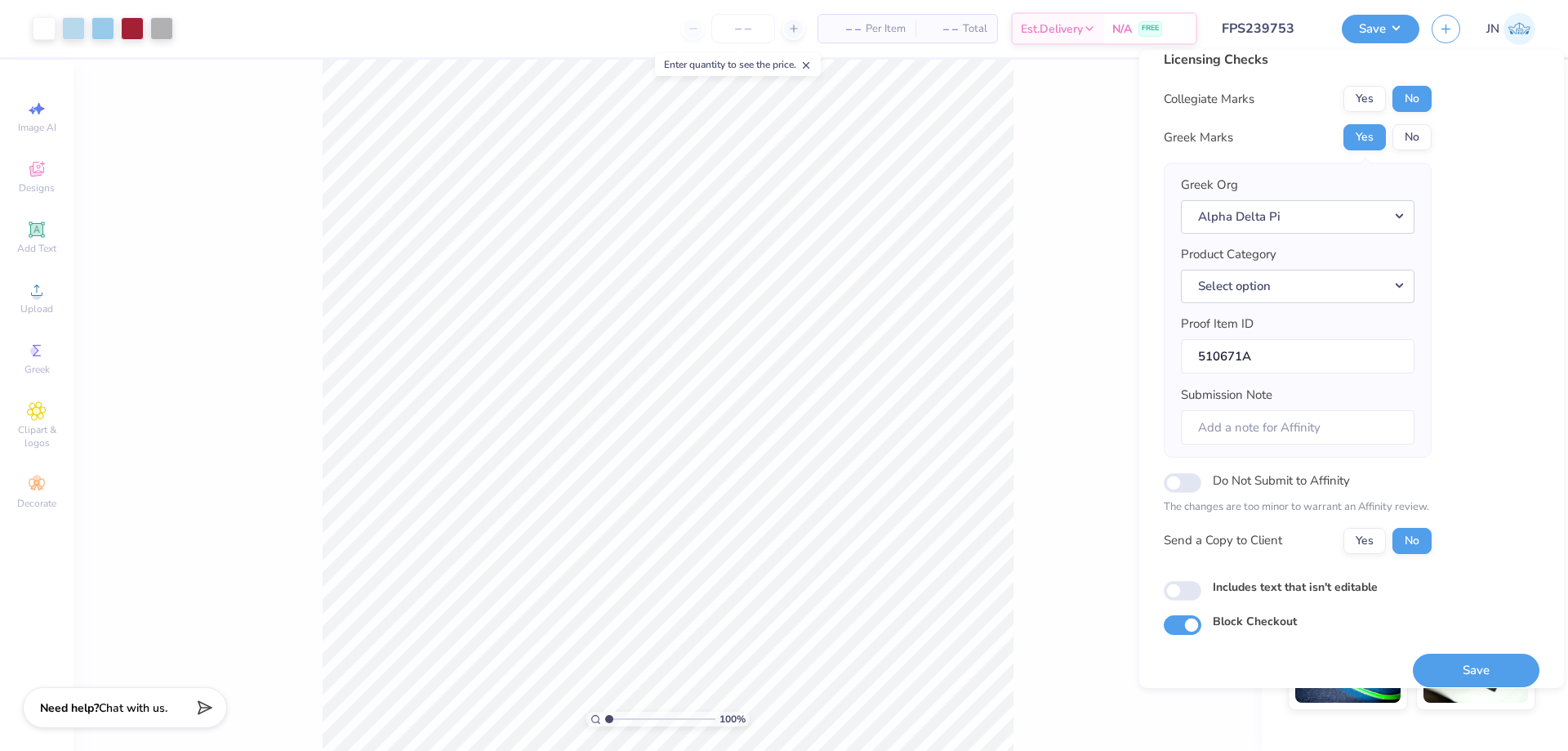
scroll to position [31, 0]
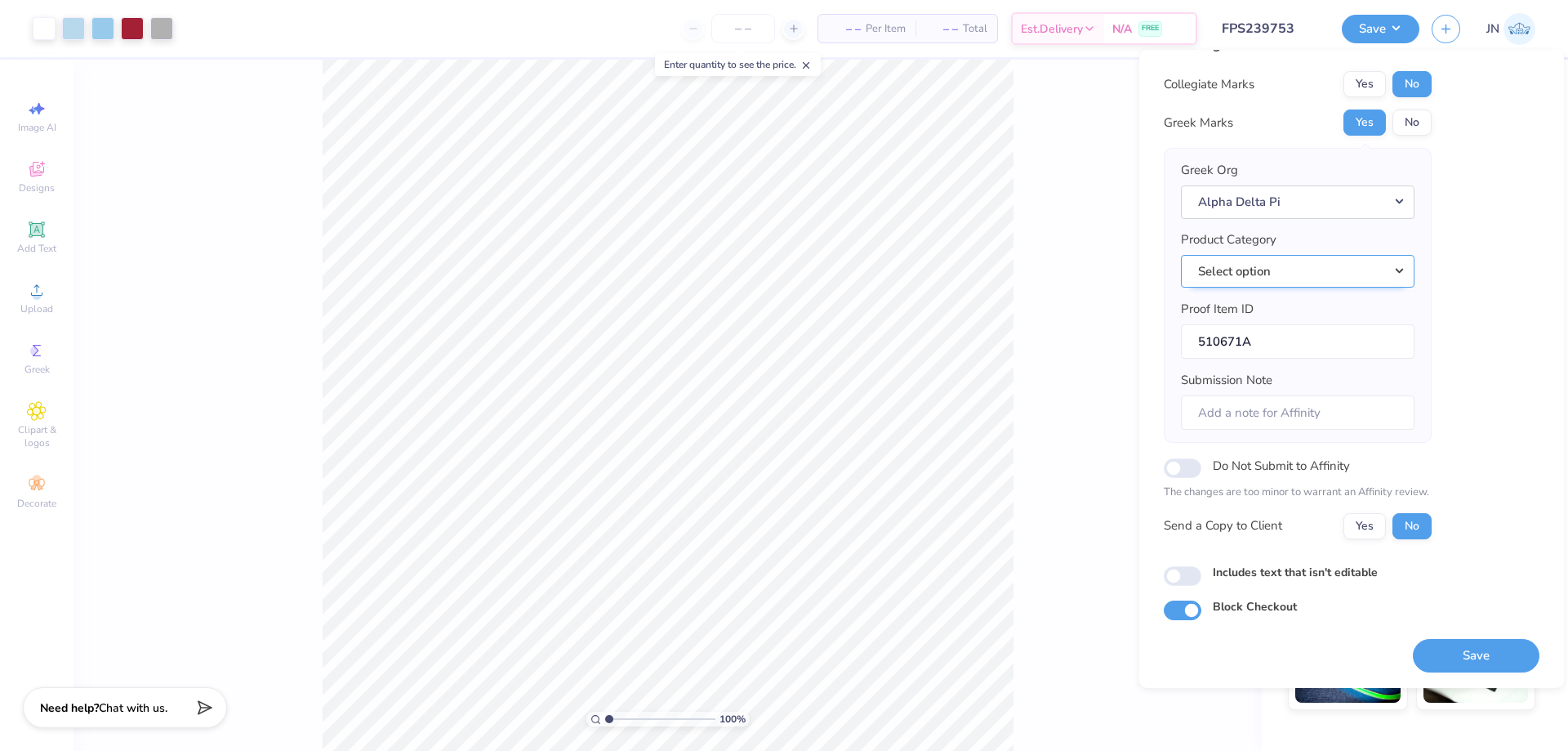
click at [1293, 264] on button "Select option" at bounding box center [1297, 272] width 234 height 33
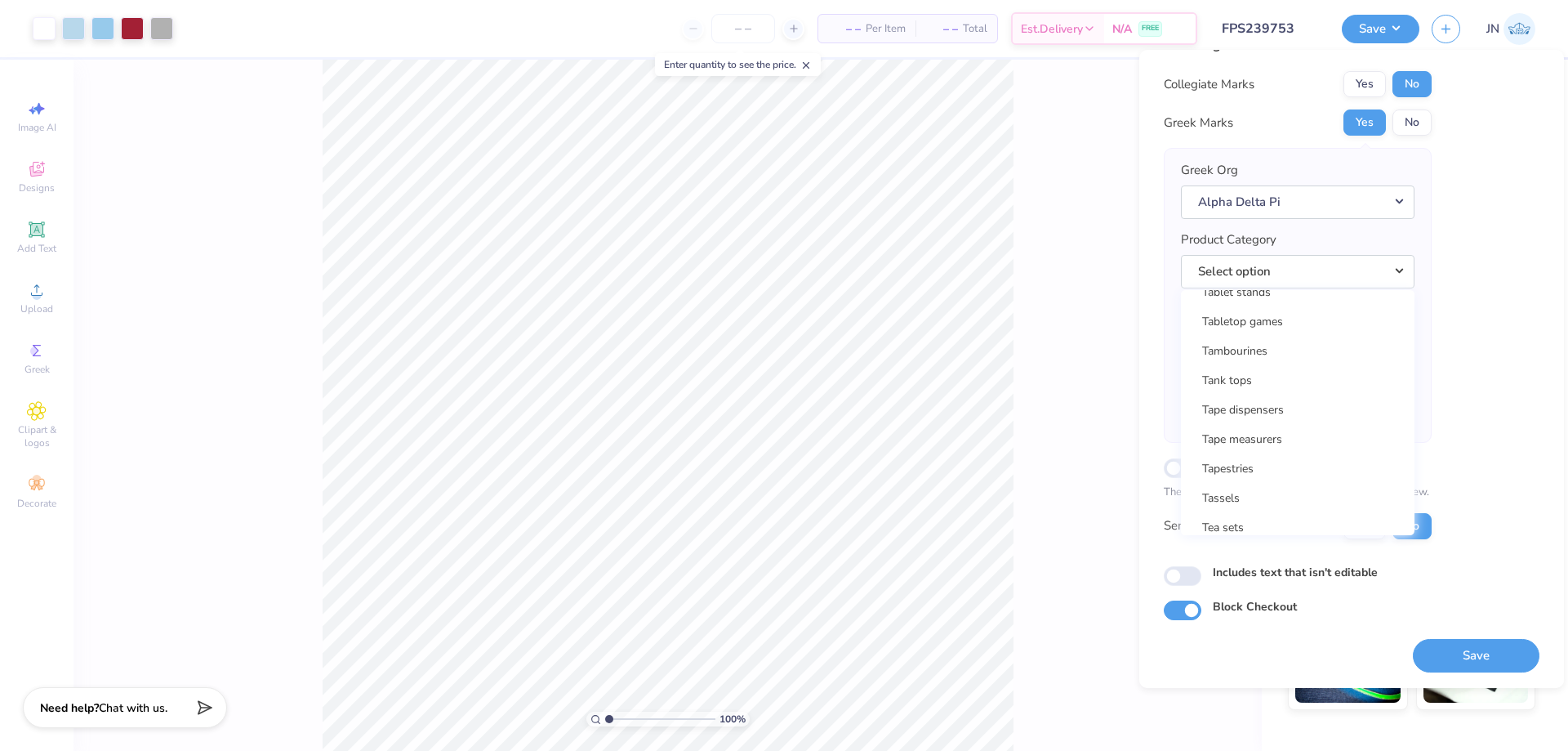
scroll to position [26303, 0]
click at [1242, 448] on link "Tank tops" at bounding box center [1298, 444] width 221 height 27
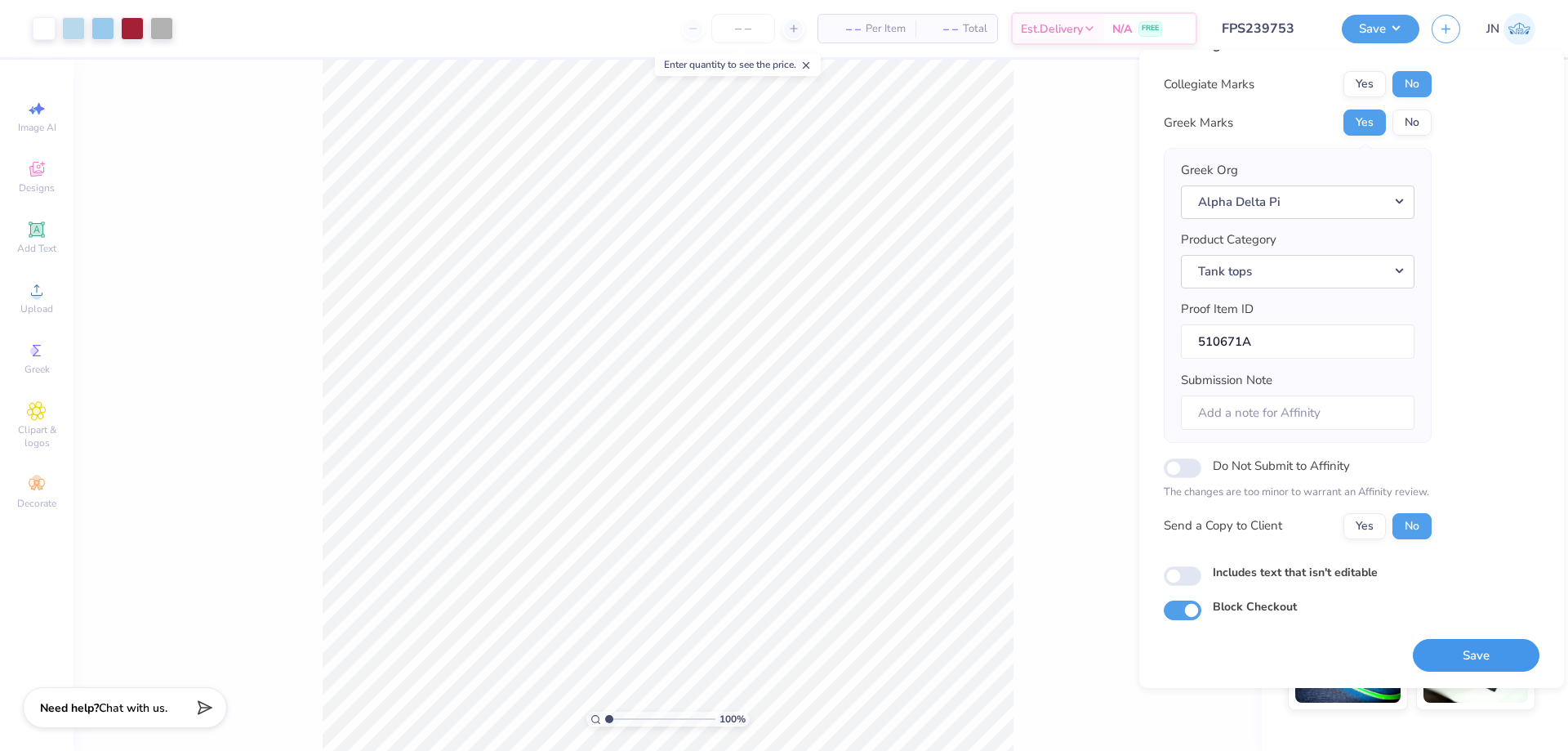
click at [1465, 653] on button "Save" at bounding box center [1475, 655] width 126 height 33
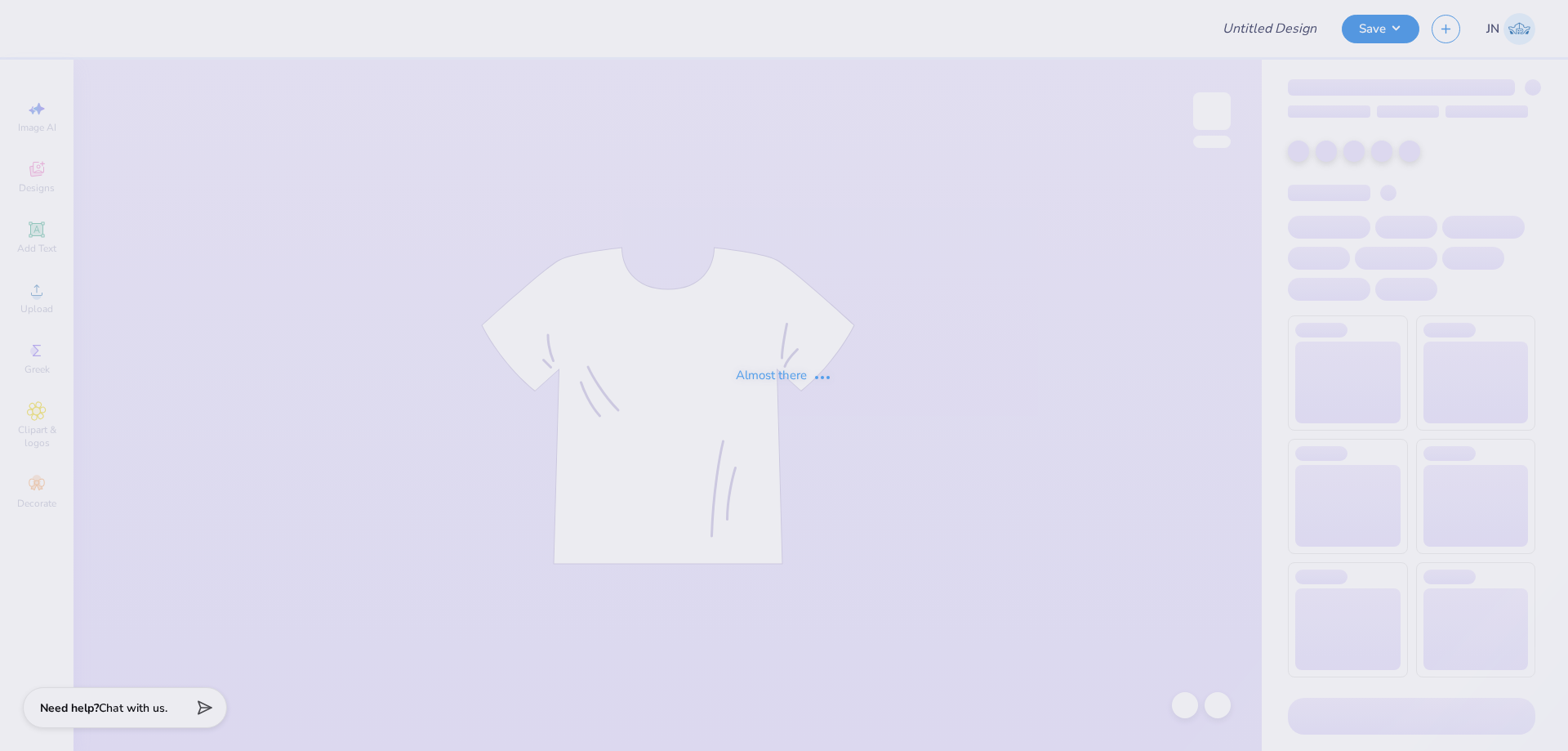
type input "FPS239766"
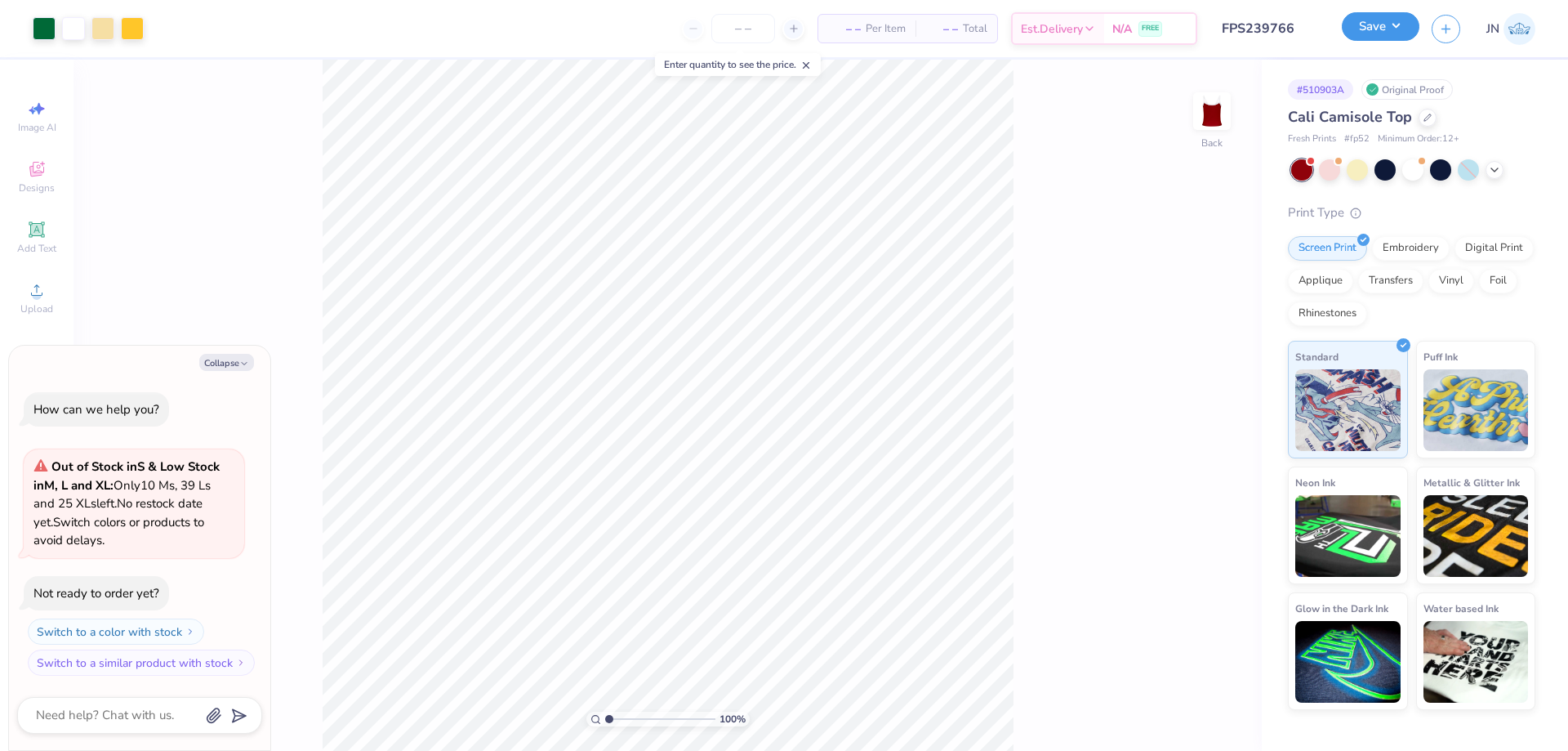
click at [1370, 31] on button "Save" at bounding box center [1379, 26] width 77 height 28
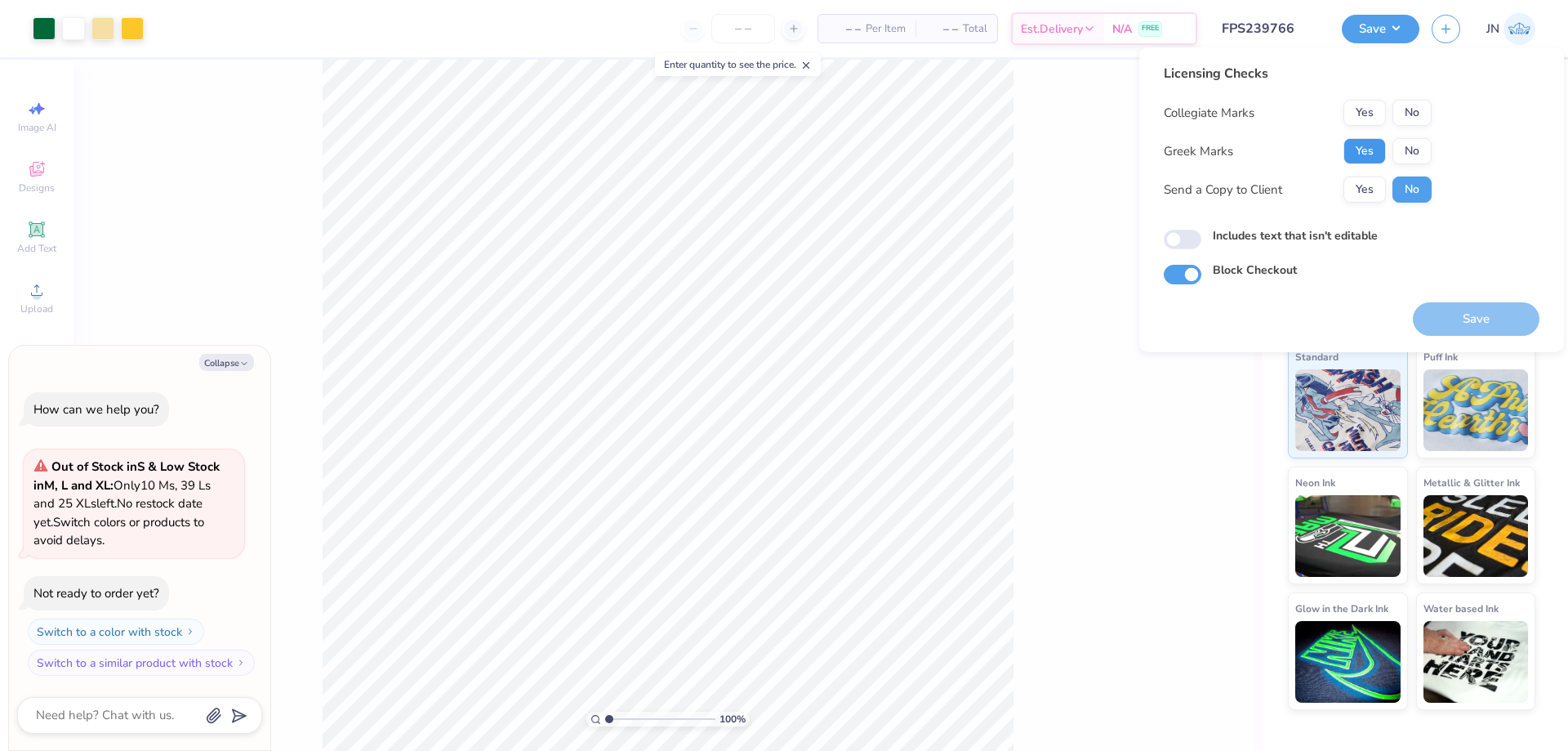
click at [1353, 152] on button "Yes" at bounding box center [1364, 151] width 42 height 26
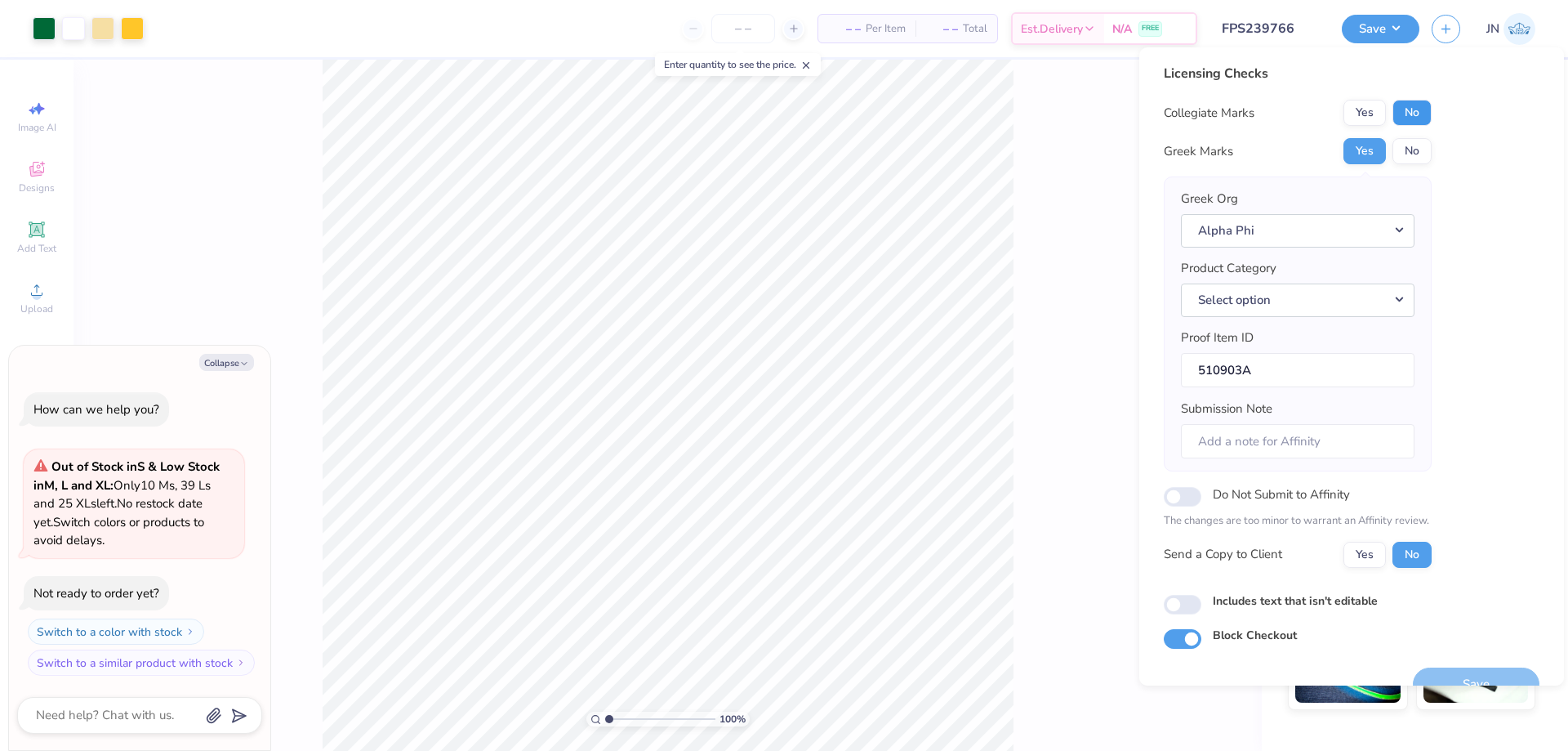
click at [1416, 118] on button "No" at bounding box center [1412, 112] width 39 height 26
click at [1297, 296] on button "Select option" at bounding box center [1297, 300] width 234 height 33
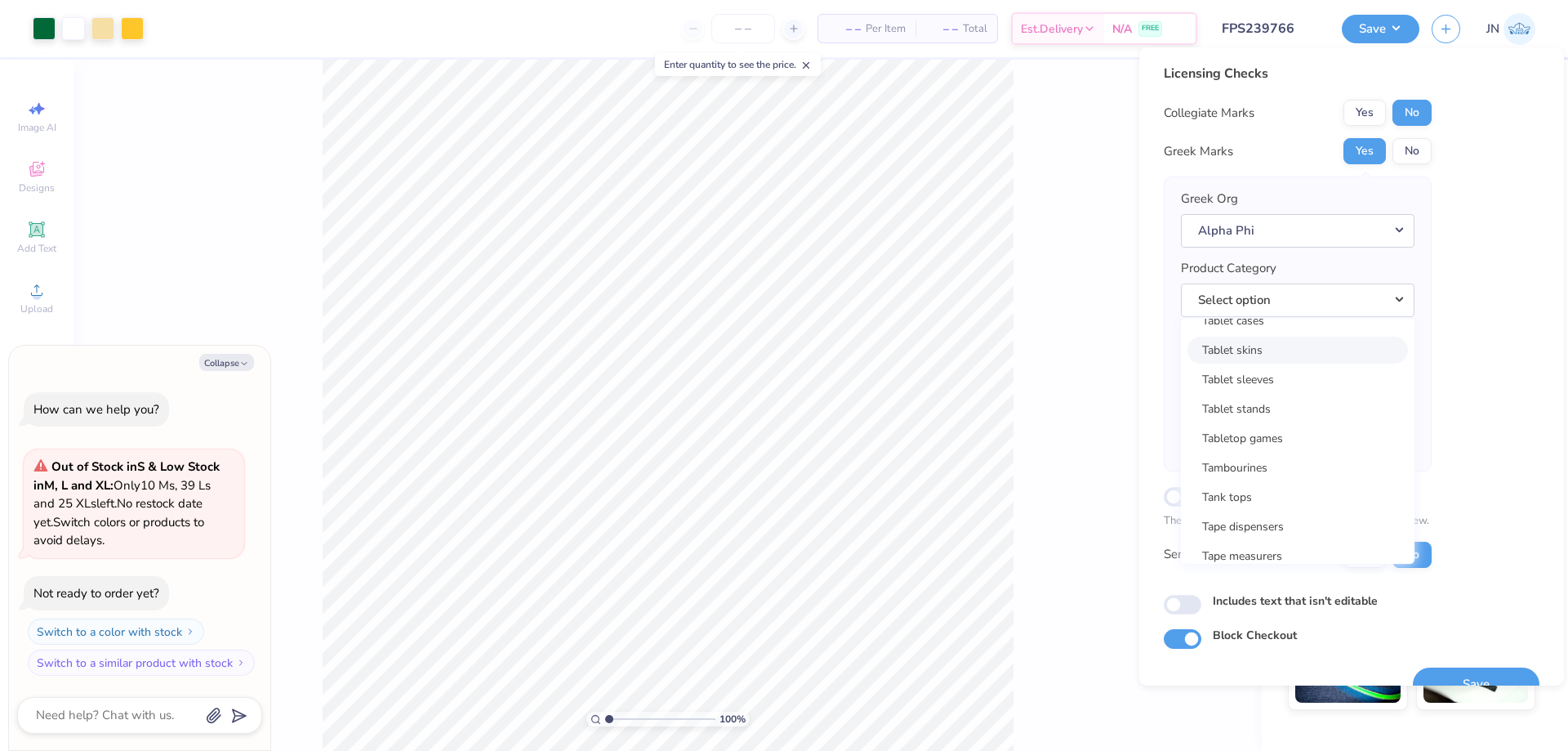
scroll to position [26303, 0]
click at [1228, 476] on link "Tank tops" at bounding box center [1298, 472] width 221 height 27
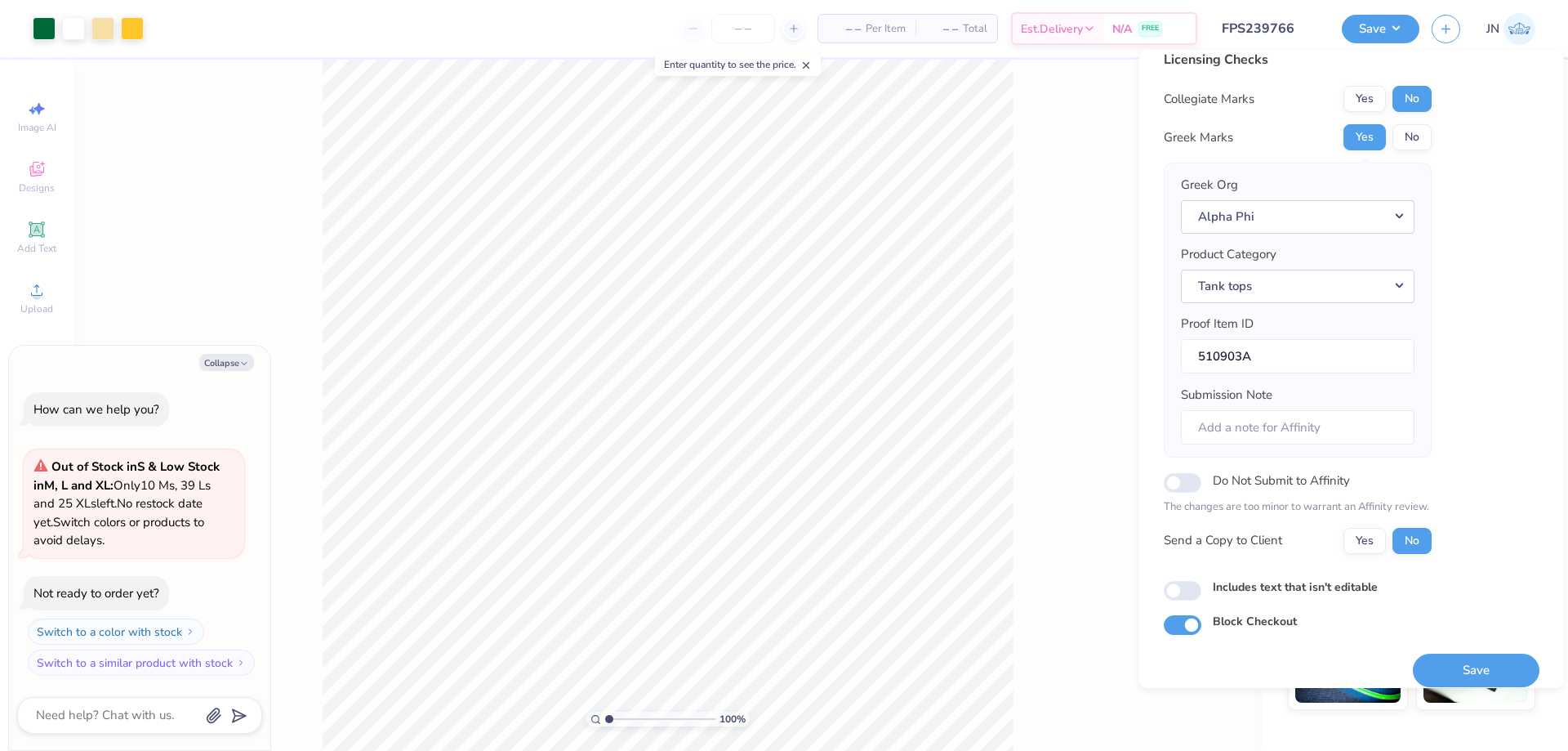
scroll to position [31, 0]
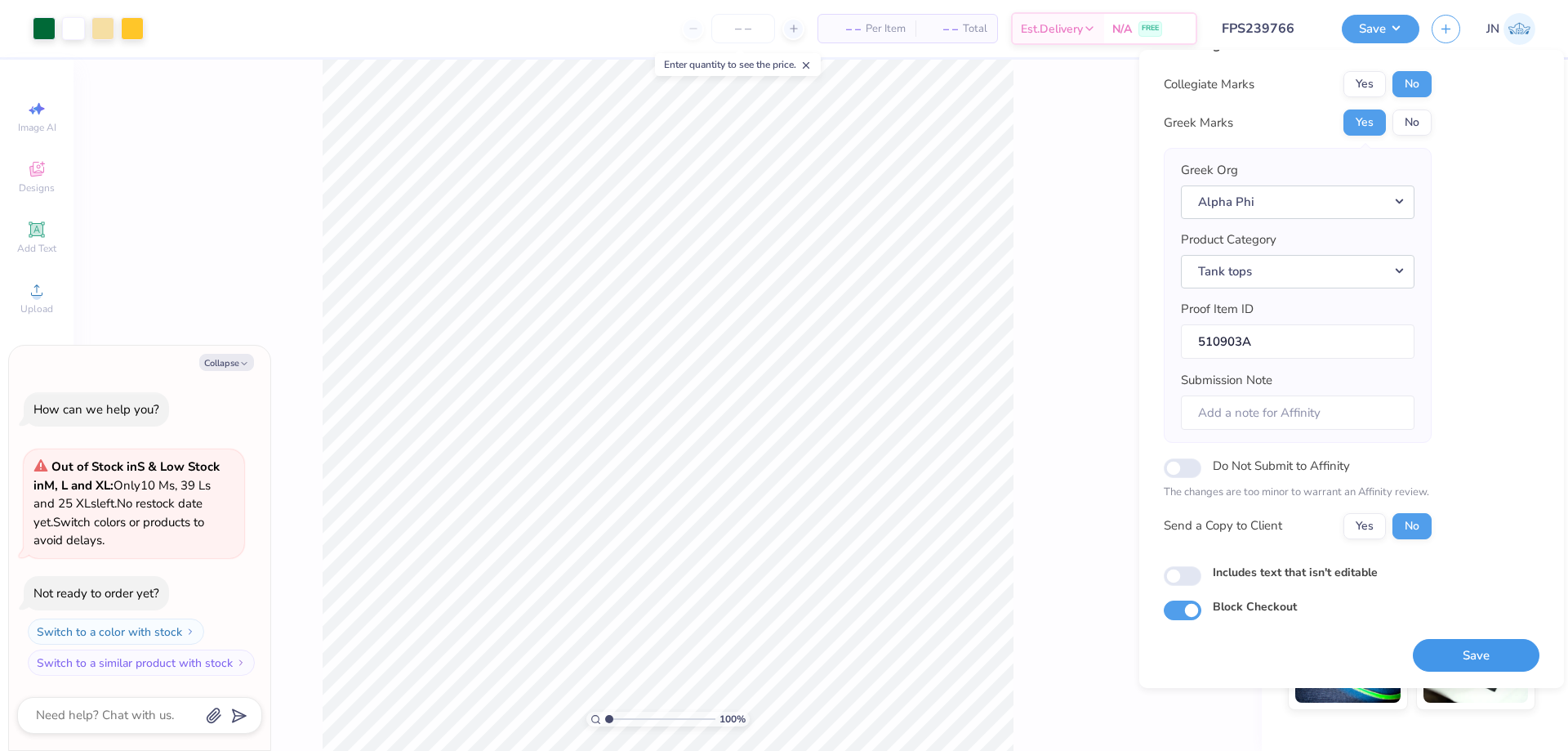
click at [1416, 655] on button "Save" at bounding box center [1475, 655] width 126 height 33
type textarea "x"
